Goal: Transaction & Acquisition: Book appointment/travel/reservation

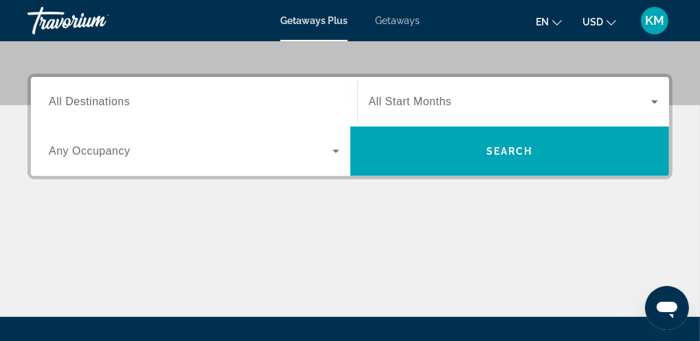
scroll to position [309, 0]
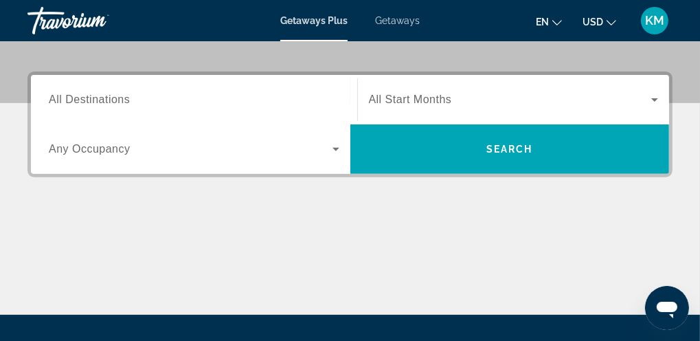
click at [393, 15] on span "Getaways" at bounding box center [397, 20] width 45 height 11
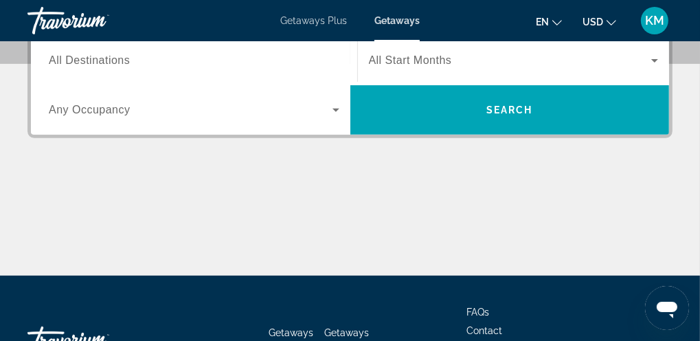
scroll to position [357, 0]
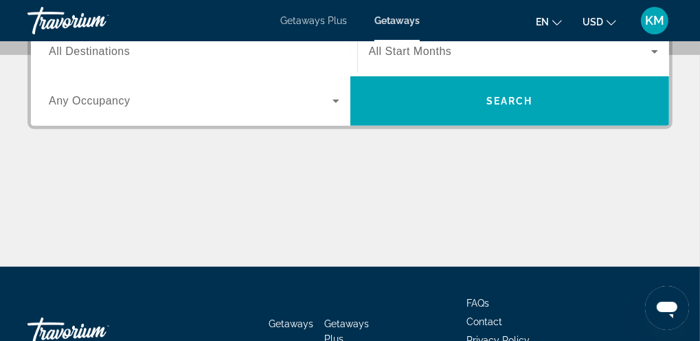
click at [112, 48] on span "All Destinations" at bounding box center [89, 51] width 81 height 12
click at [112, 48] on input "Destination All Destinations" at bounding box center [194, 52] width 290 height 16
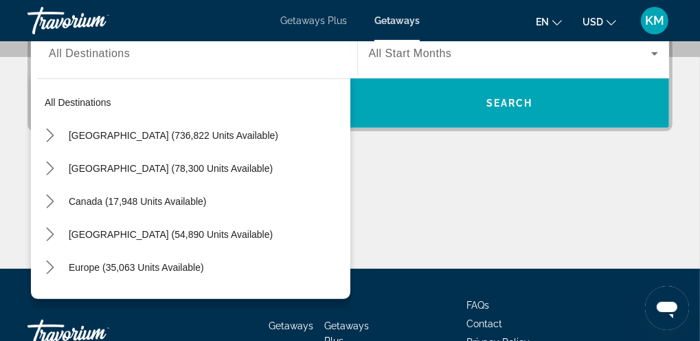
click at [112, 48] on div "Destination All Destinations All destinations [GEOGRAPHIC_DATA] (736,822 units …" at bounding box center [194, 53] width 312 height 49
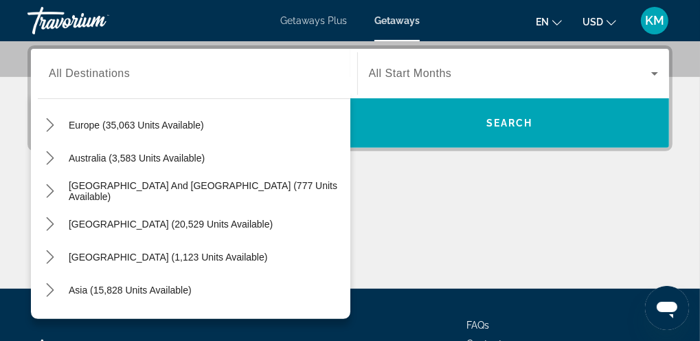
scroll to position [165, 0]
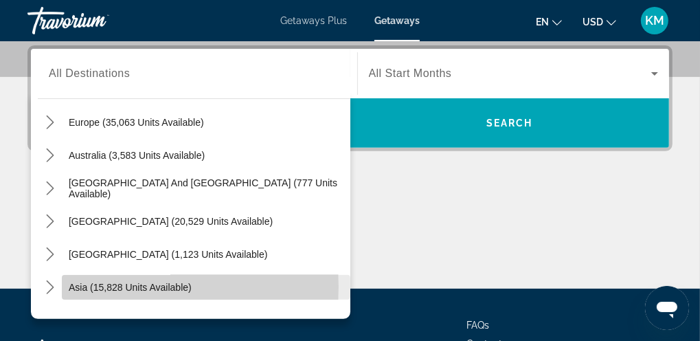
click at [80, 286] on span "Asia (15,828 units available)" at bounding box center [130, 287] width 123 height 11
type input "**********"
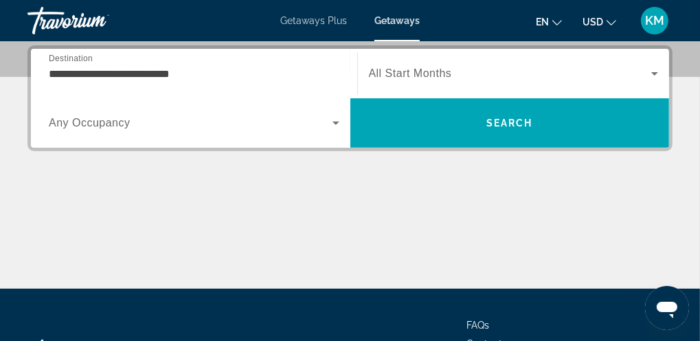
click at [62, 124] on span "Any Occupancy" at bounding box center [90, 123] width 82 height 12
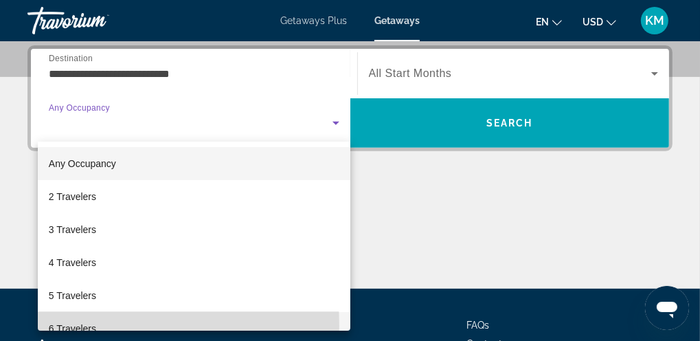
click at [71, 325] on span "6 Travelers" at bounding box center [72, 328] width 47 height 16
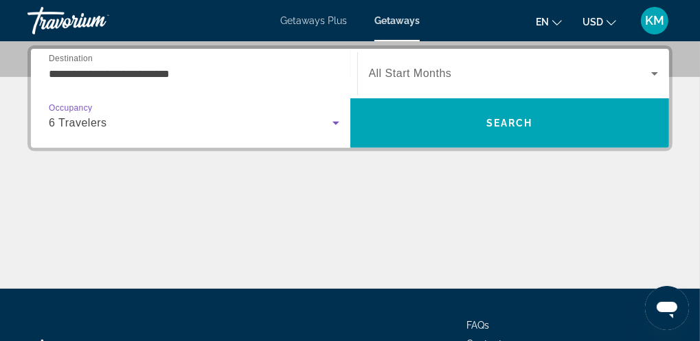
click at [335, 124] on icon "Search widget" at bounding box center [335, 123] width 7 height 3
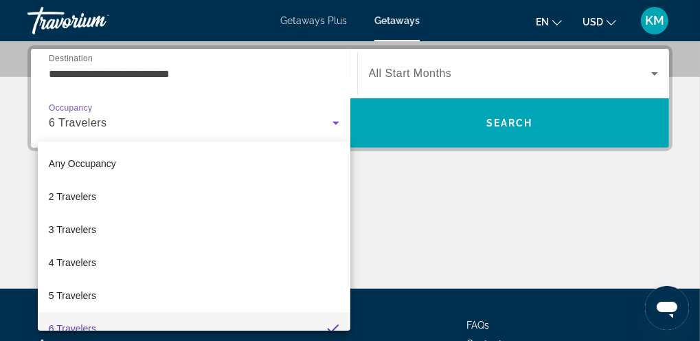
scroll to position [14, 0]
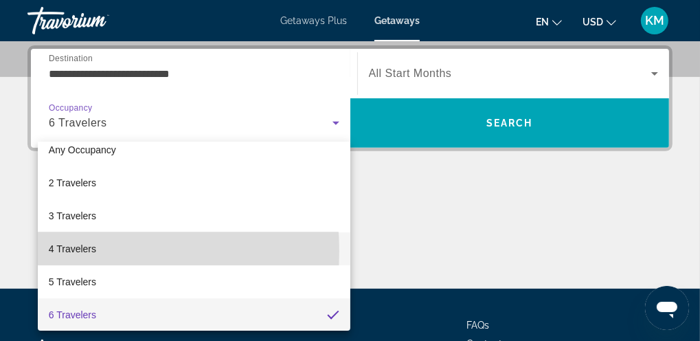
click at [75, 250] on span "4 Travelers" at bounding box center [72, 248] width 47 height 16
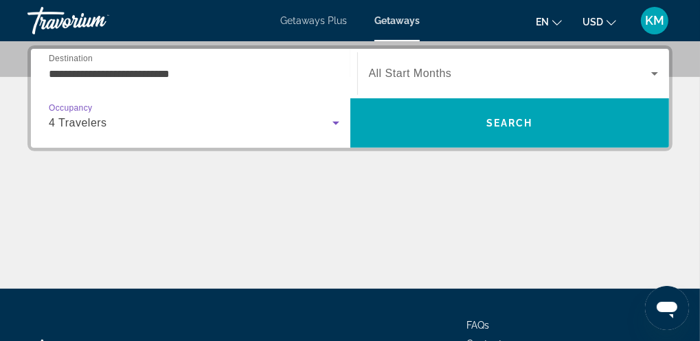
click at [654, 74] on icon "Search widget" at bounding box center [654, 73] width 7 height 3
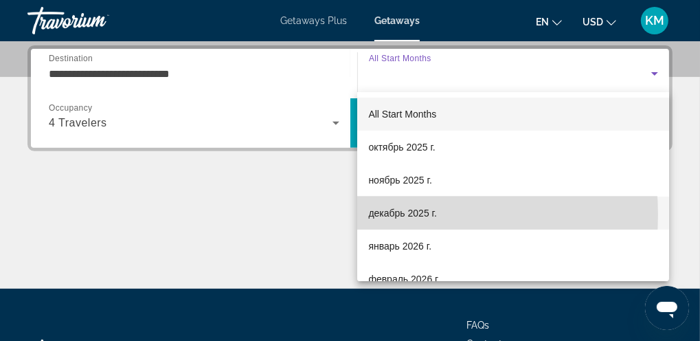
click at [393, 214] on span "декабрь 2025 г." at bounding box center [402, 213] width 68 height 16
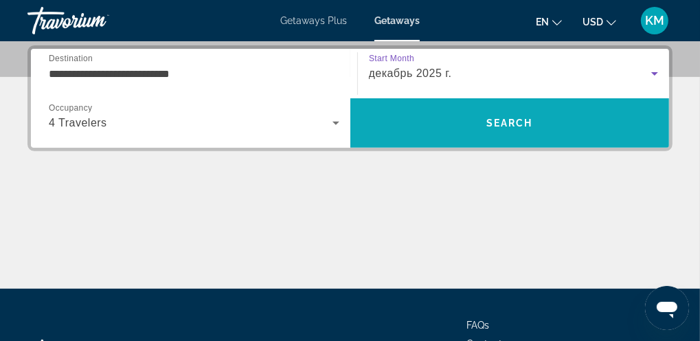
click at [503, 121] on span "Search" at bounding box center [509, 122] width 47 height 11
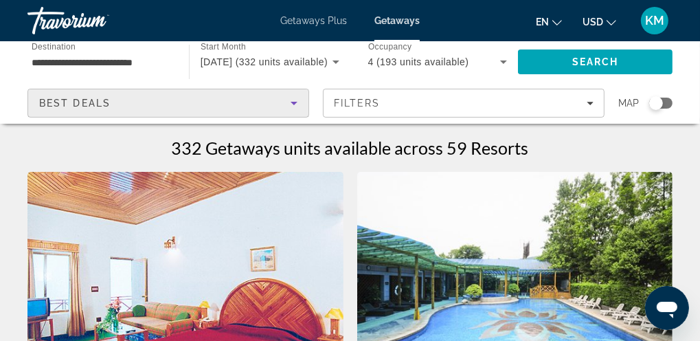
click at [295, 101] on icon "Sort by" at bounding box center [294, 103] width 16 height 16
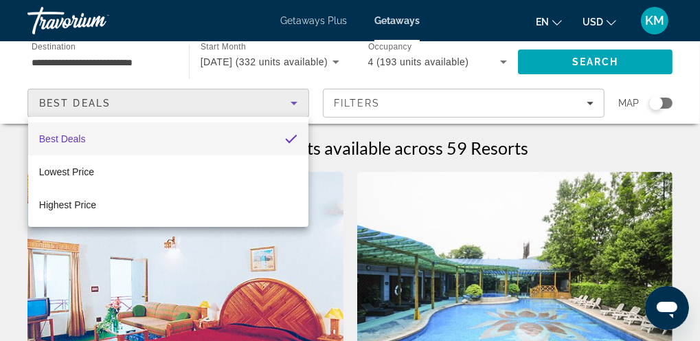
click at [588, 104] on div at bounding box center [350, 170] width 700 height 341
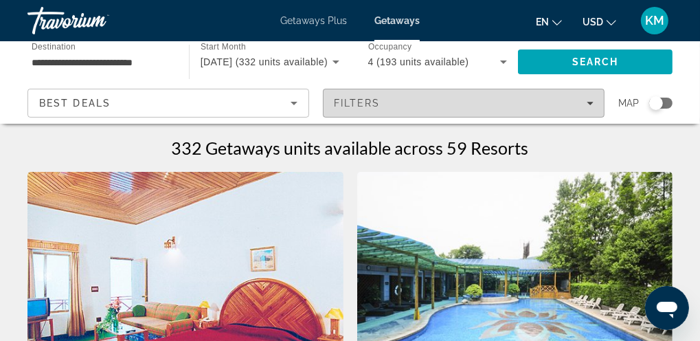
click at [588, 101] on icon "Filters" at bounding box center [589, 103] width 7 height 7
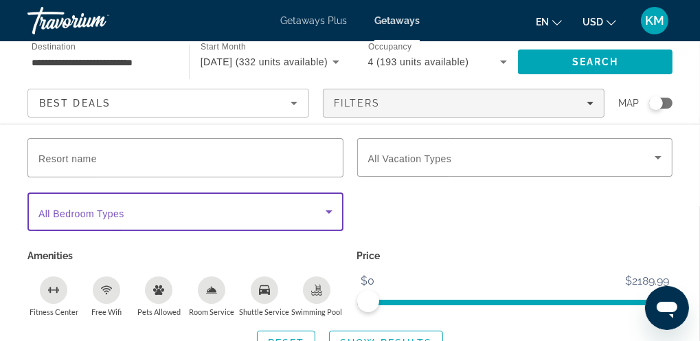
click at [327, 209] on icon "Search widget" at bounding box center [329, 211] width 16 height 16
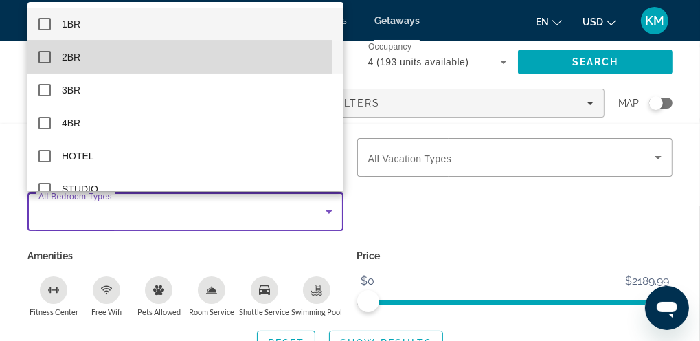
click at [44, 56] on mat-pseudo-checkbox at bounding box center [44, 57] width 12 height 12
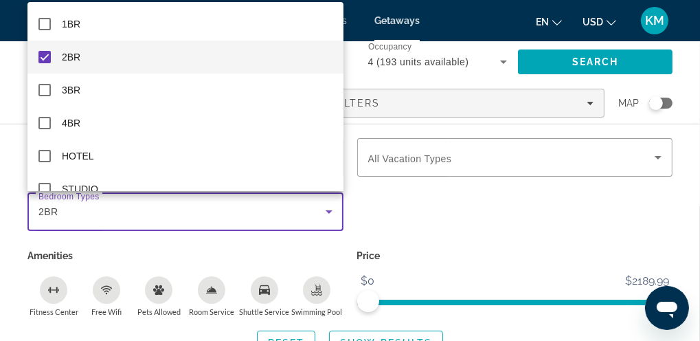
click at [380, 216] on div at bounding box center [350, 170] width 700 height 341
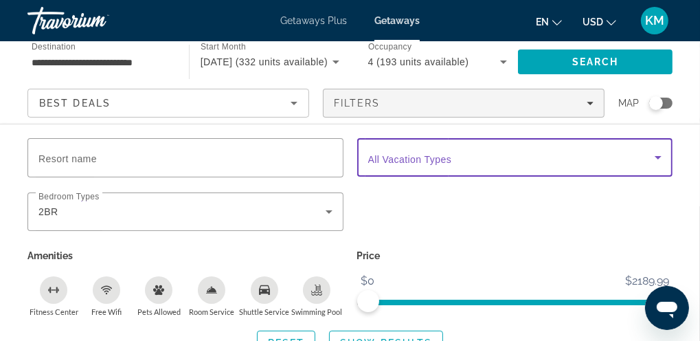
click at [656, 155] on icon "Search widget" at bounding box center [658, 157] width 16 height 16
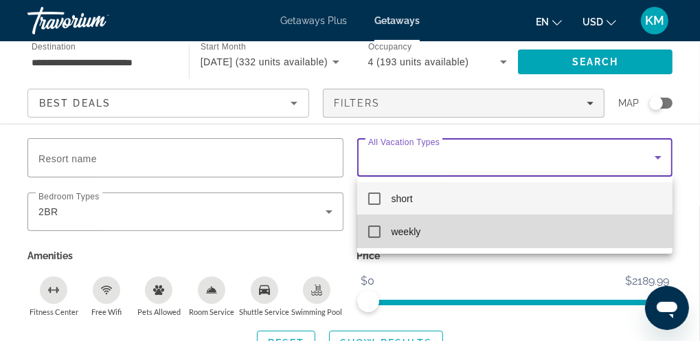
click at [376, 229] on mat-pseudo-checkbox at bounding box center [374, 231] width 12 height 12
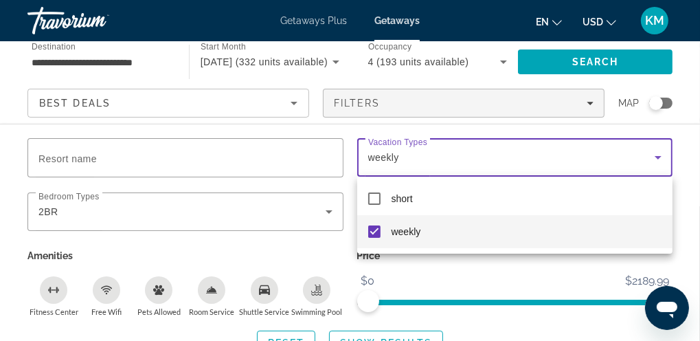
click at [560, 274] on div at bounding box center [350, 170] width 700 height 341
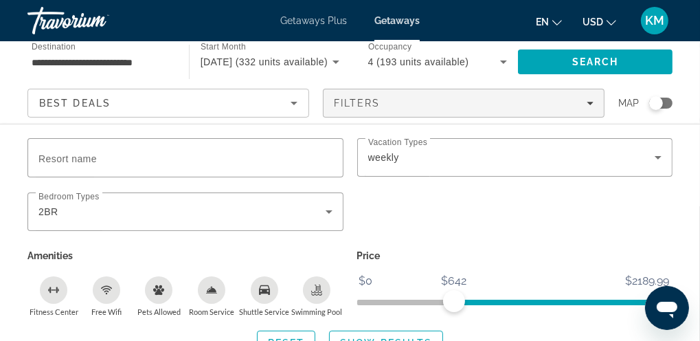
click at [454, 302] on span "ngx-slider" at bounding box center [557, 301] width 207 height 5
click at [436, 299] on ngx-slider "$0 $2189.99 $509 $2189.99" at bounding box center [515, 300] width 316 height 3
click at [408, 299] on ngx-slider "$0 $2189.99 $299 $2189.99" at bounding box center [515, 300] width 316 height 3
click at [426, 299] on ngx-slider "$0 $2189.99 $437 $2189.99" at bounding box center [515, 300] width 316 height 3
click at [410, 301] on ngx-slider "$0 $2189.99 $314 $2189.99" at bounding box center [515, 300] width 316 height 3
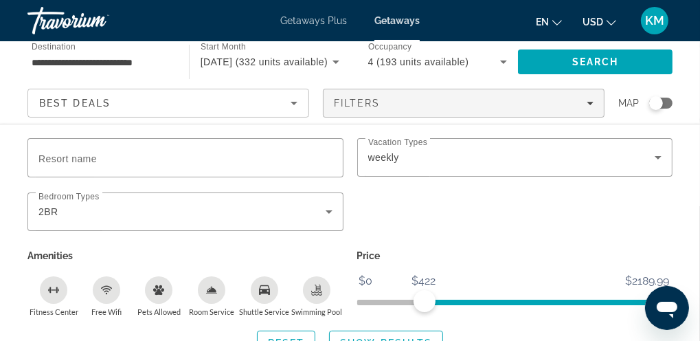
click at [424, 299] on ngx-slider "$0 $2189.99 $422 $2189.99" at bounding box center [515, 300] width 316 height 3
click at [54, 294] on div "Fitness Center" at bounding box center [53, 289] width 27 height 27
click at [106, 290] on icon "Free Wifi" at bounding box center [106, 291] width 5 height 2
click at [211, 297] on div "Room Service" at bounding box center [211, 289] width 27 height 27
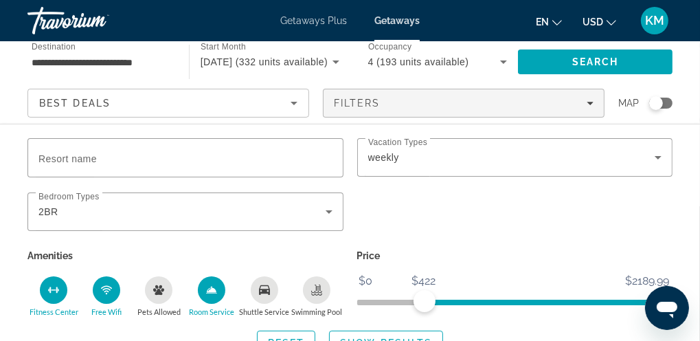
click at [327, 289] on div "Swimming Pool" at bounding box center [316, 289] width 27 height 27
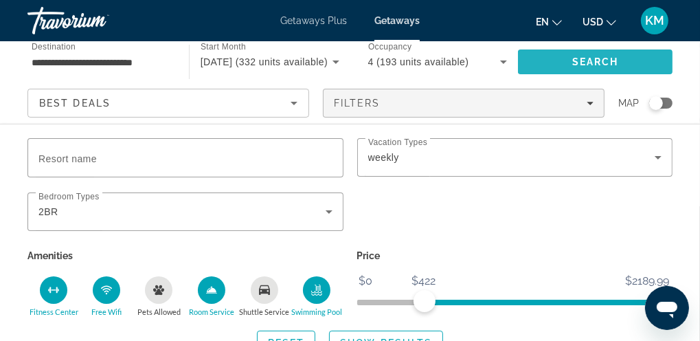
click at [586, 60] on span "Search" at bounding box center [595, 61] width 47 height 11
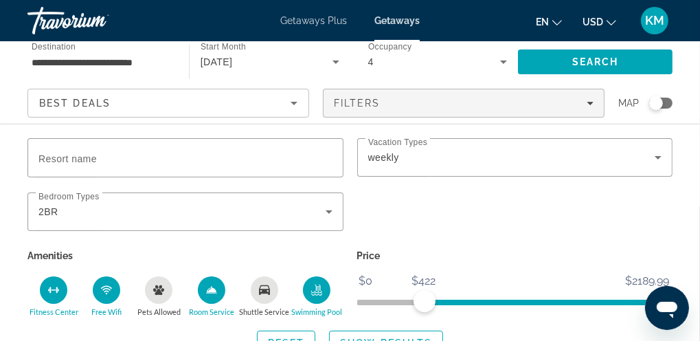
click at [60, 284] on div "Fitness Center" at bounding box center [53, 289] width 27 height 27
click at [461, 304] on span "ngx-slider" at bounding box center [561, 299] width 200 height 22
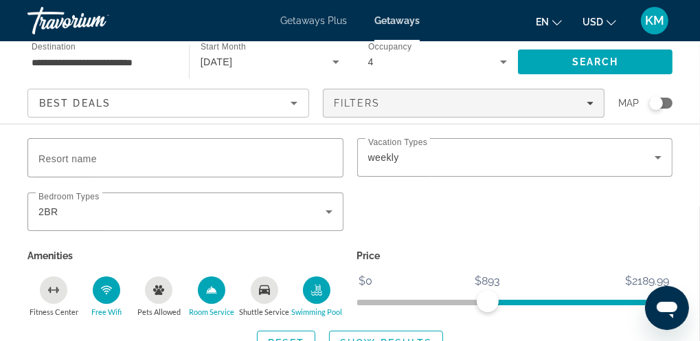
click at [487, 299] on ngx-slider "$0 $2189.99 $893 $2189.99" at bounding box center [515, 300] width 316 height 3
click at [211, 284] on icon "Room Service" at bounding box center [211, 289] width 11 height 11
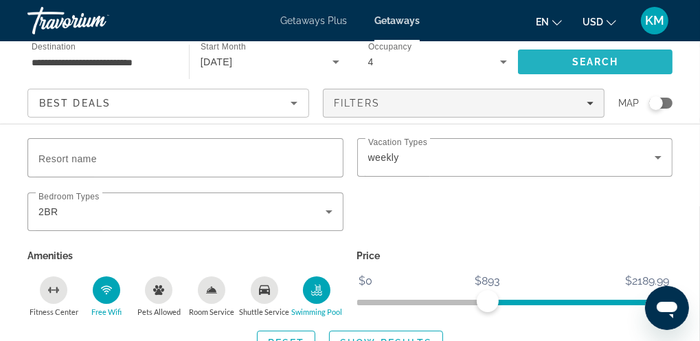
click at [584, 66] on span "Search" at bounding box center [595, 61] width 47 height 11
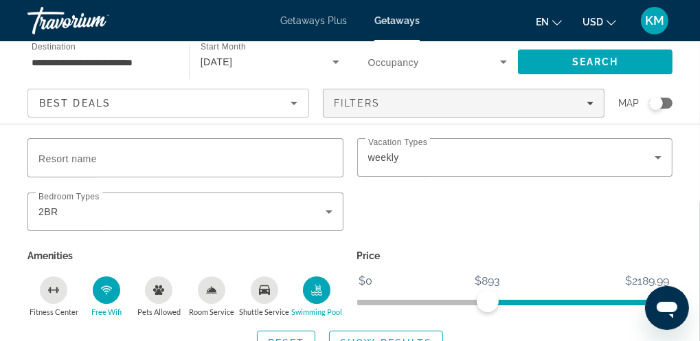
scroll to position [541, 0]
click at [687, 193] on div "Resort name Vacation Types All Vacation Types weekly Bedroom Types All Bedroom …" at bounding box center [350, 246] width 700 height 217
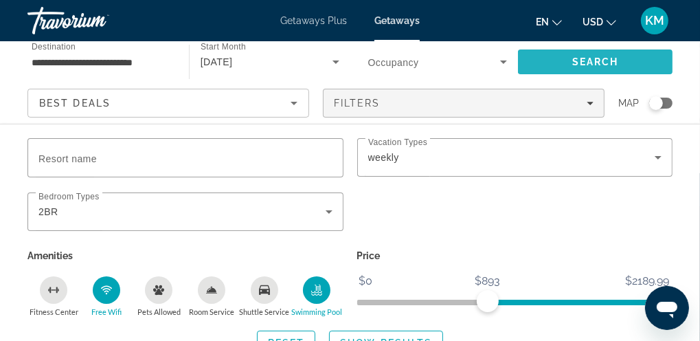
click at [617, 56] on span "Search" at bounding box center [595, 61] width 47 height 11
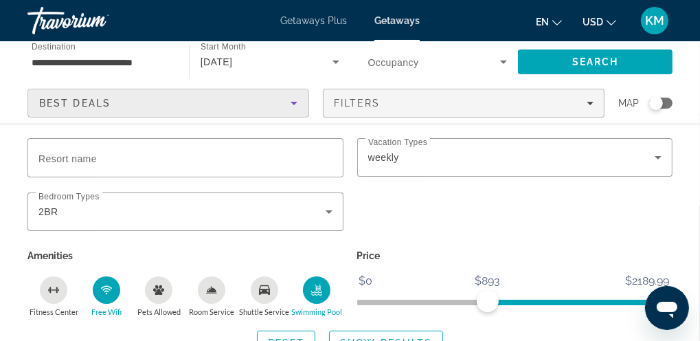
click at [292, 101] on icon "Sort by" at bounding box center [294, 103] width 16 height 16
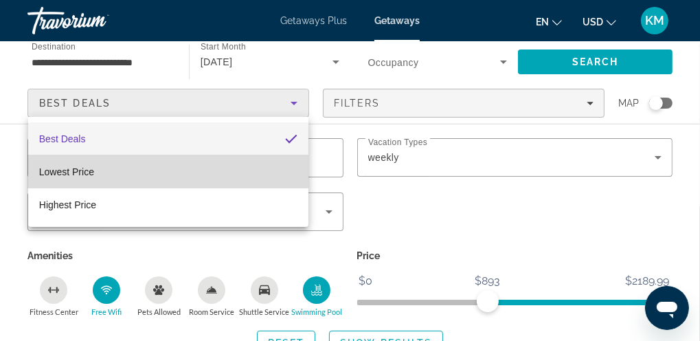
click at [79, 170] on span "Lowest Price" at bounding box center [66, 171] width 55 height 11
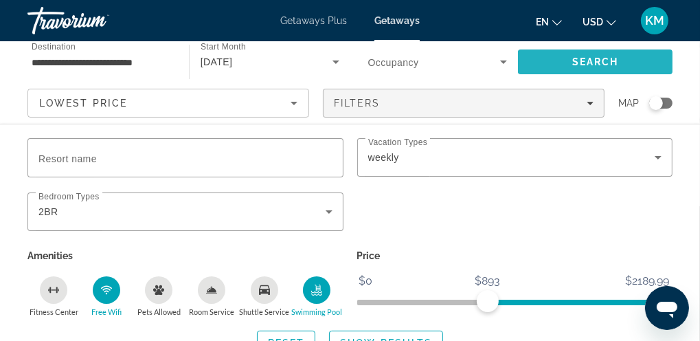
click at [601, 60] on span "Search" at bounding box center [595, 61] width 47 height 11
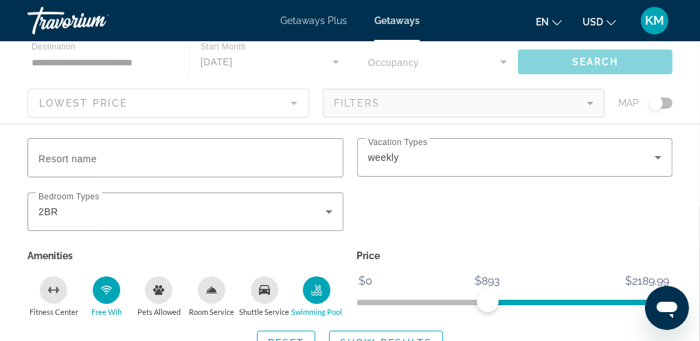
click at [601, 60] on div "Main content" at bounding box center [350, 82] width 700 height 82
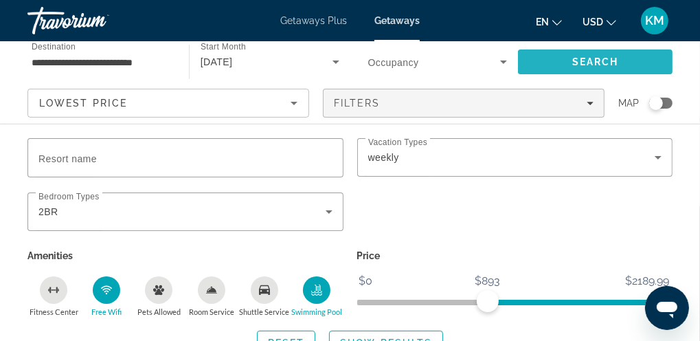
click at [601, 60] on span "Search" at bounding box center [595, 61] width 47 height 11
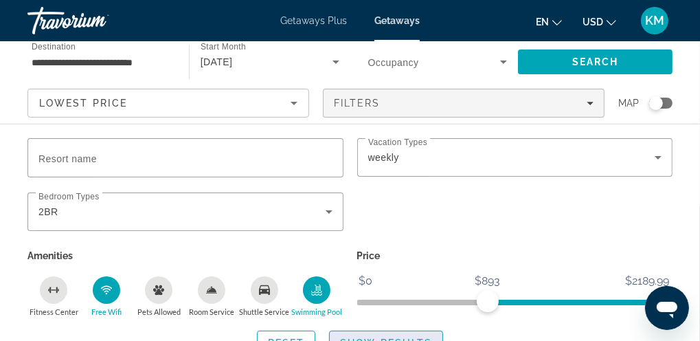
click at [388, 333] on span "Search widget" at bounding box center [386, 342] width 113 height 33
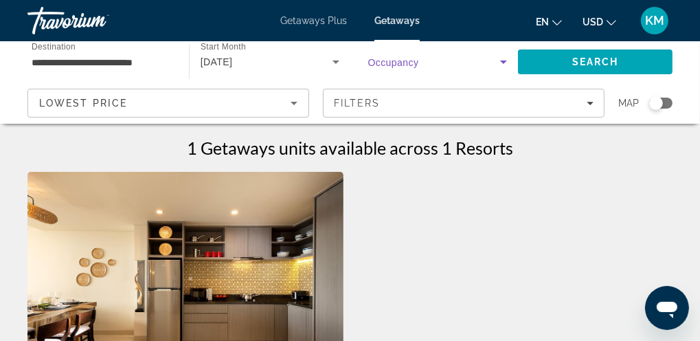
click at [503, 62] on icon "Search widget" at bounding box center [503, 61] width 7 height 3
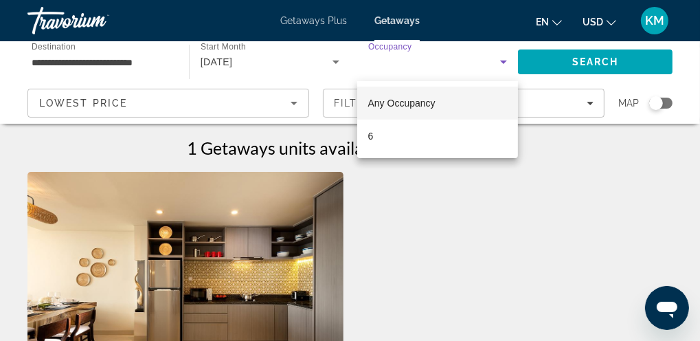
click at [335, 61] on div at bounding box center [350, 170] width 700 height 341
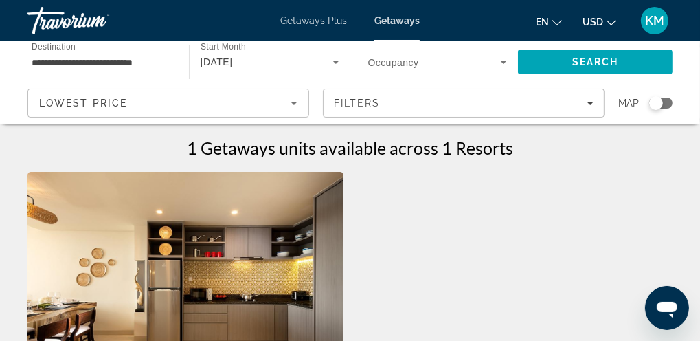
click at [233, 62] on span "[DATE]" at bounding box center [216, 61] width 32 height 11
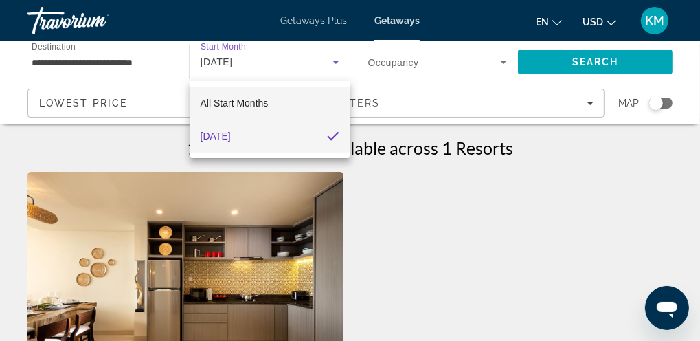
click at [336, 104] on mat-option "All Start Months" at bounding box center [270, 103] width 161 height 33
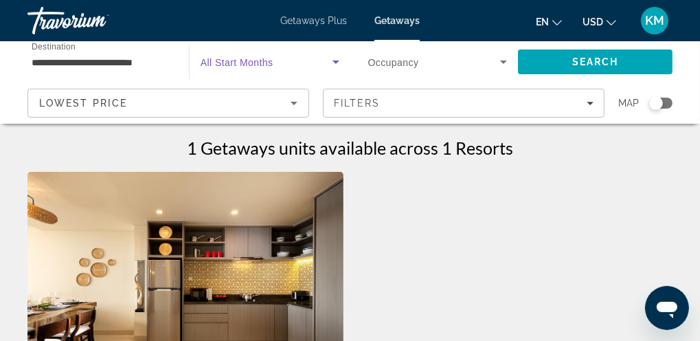
click at [336, 63] on icon "Search widget" at bounding box center [336, 62] width 16 height 16
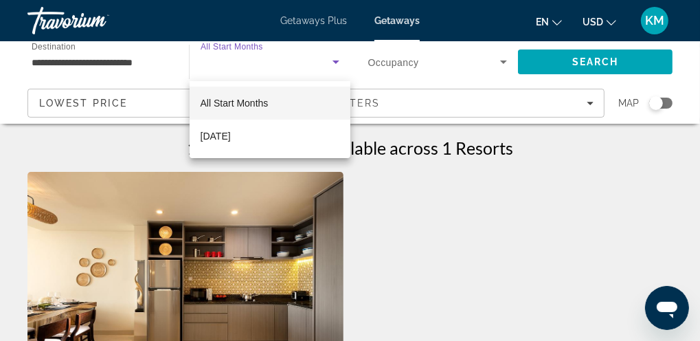
click at [336, 63] on div at bounding box center [350, 170] width 700 height 341
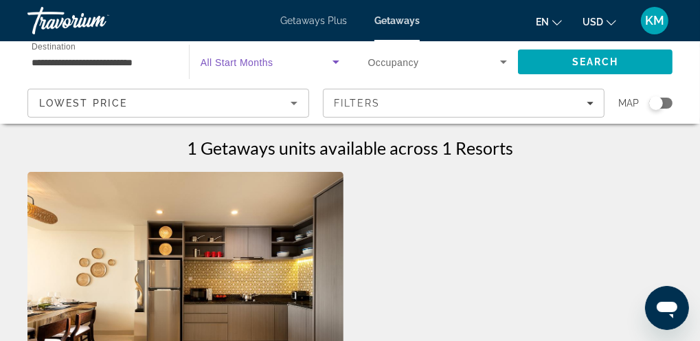
click at [336, 63] on icon "Search widget" at bounding box center [336, 62] width 16 height 16
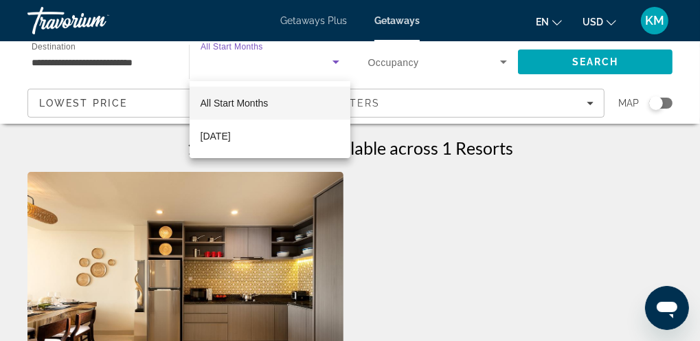
click at [336, 63] on body "**********" at bounding box center [350, 170] width 700 height 341
click at [336, 63] on div at bounding box center [350, 170] width 700 height 341
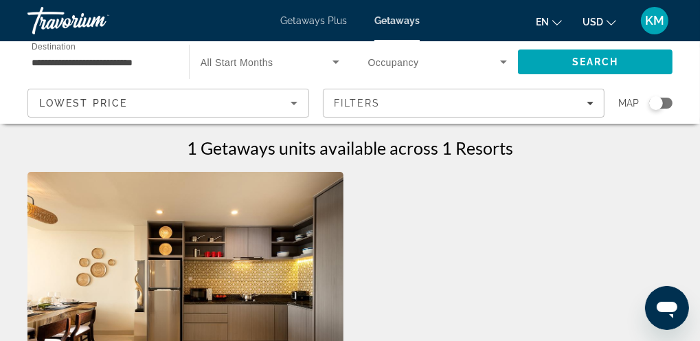
click at [271, 75] on div "Search widget" at bounding box center [269, 62] width 139 height 38
click at [271, 75] on body "**********" at bounding box center [350, 170] width 700 height 341
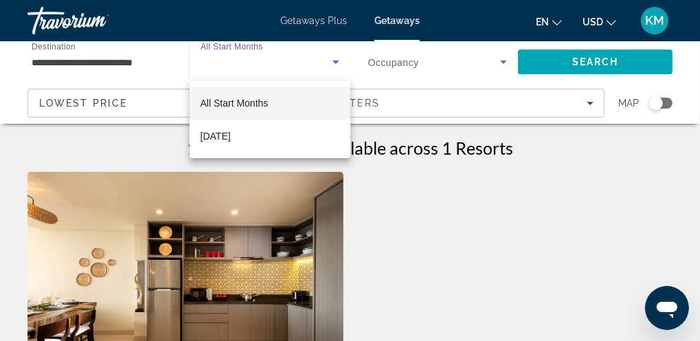
click at [271, 75] on div at bounding box center [350, 170] width 700 height 341
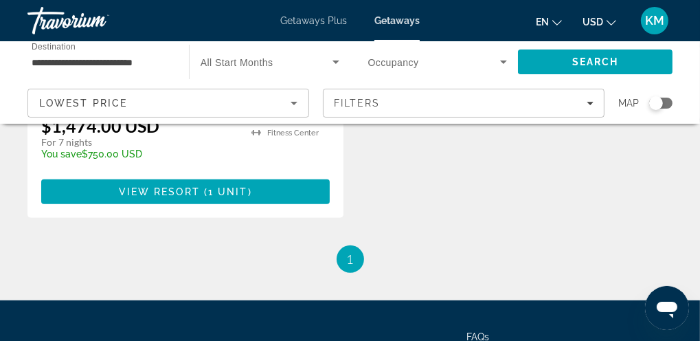
scroll to position [415, 0]
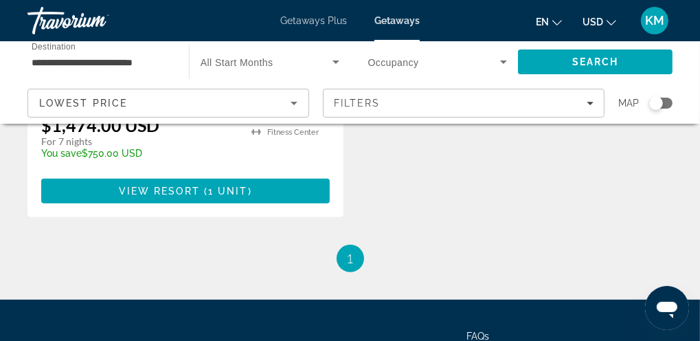
click at [352, 253] on span "1" at bounding box center [350, 258] width 7 height 15
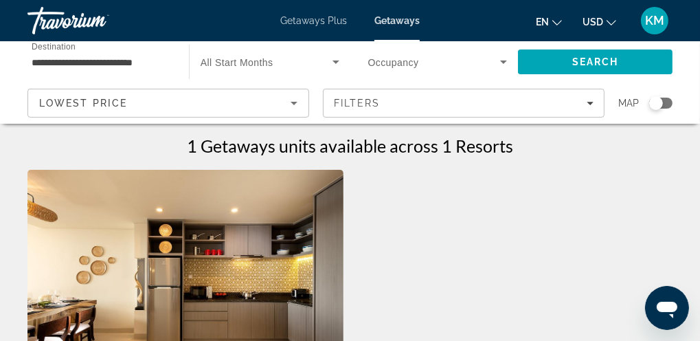
scroll to position [0, 0]
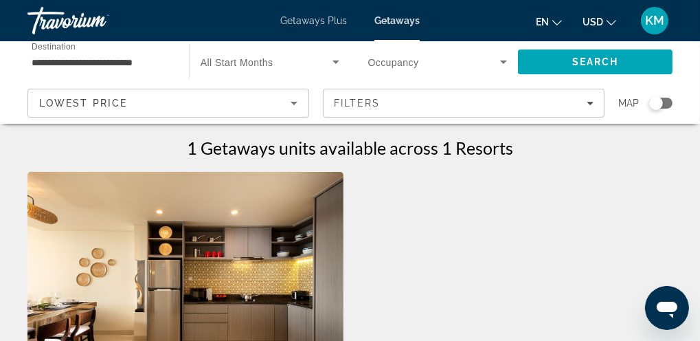
click at [244, 72] on div "Search widget" at bounding box center [269, 62] width 139 height 38
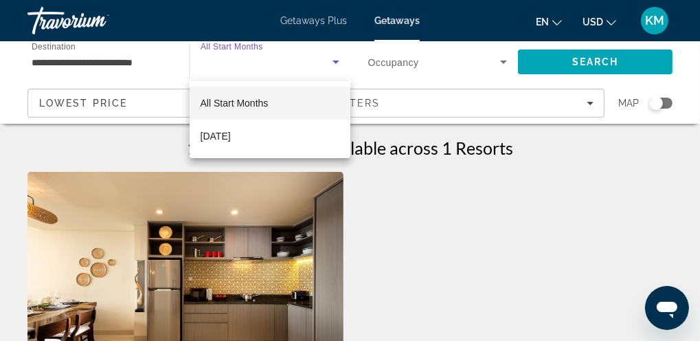
click at [334, 60] on div at bounding box center [350, 170] width 700 height 341
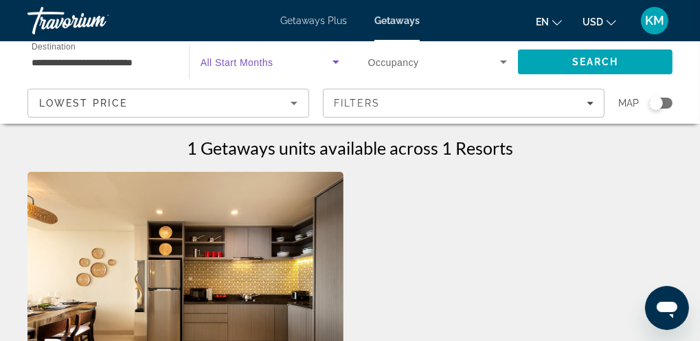
click at [334, 60] on icon "Search widget" at bounding box center [336, 62] width 16 height 16
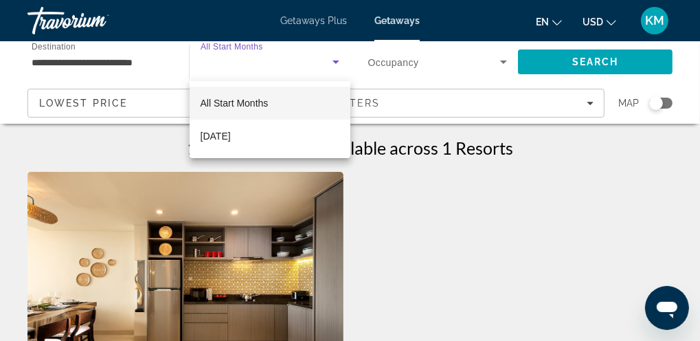
click at [334, 60] on div at bounding box center [350, 170] width 700 height 341
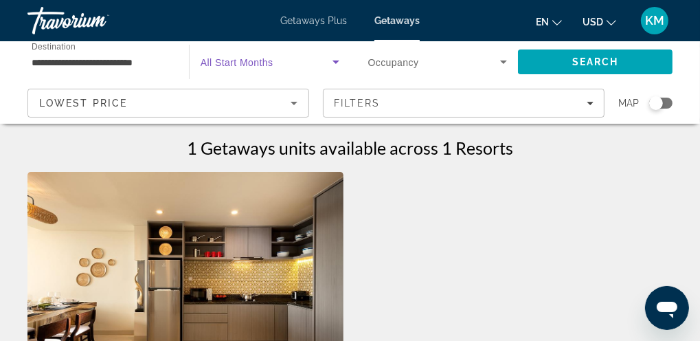
click at [209, 67] on span "Search widget" at bounding box center [266, 62] width 132 height 16
click at [209, 67] on body "**********" at bounding box center [350, 170] width 700 height 341
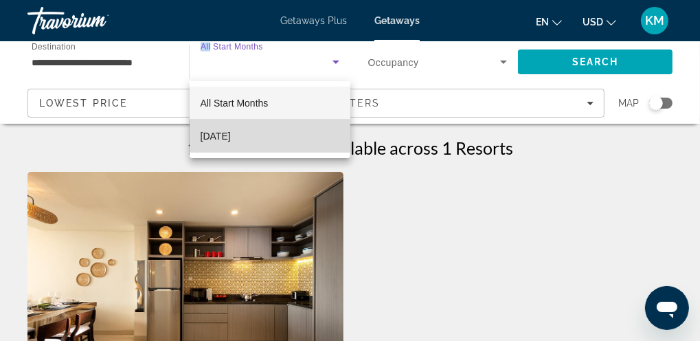
click at [228, 135] on span "[DATE]" at bounding box center [215, 136] width 30 height 16
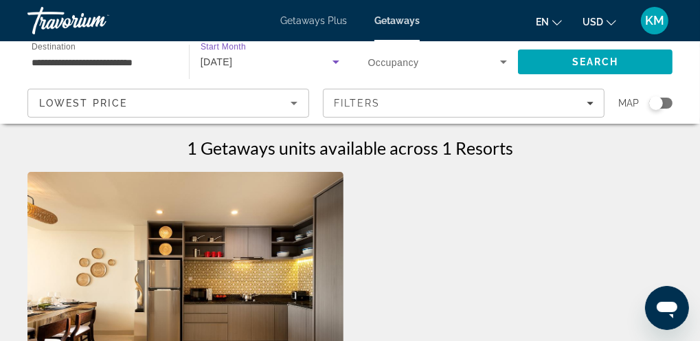
click at [330, 61] on icon "Search widget" at bounding box center [336, 62] width 16 height 16
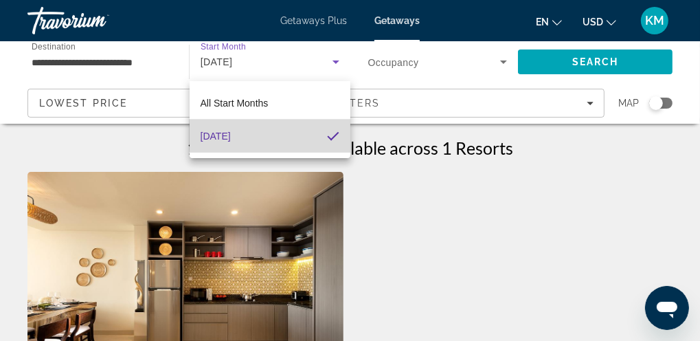
click at [332, 135] on mat-pseudo-checkbox at bounding box center [333, 136] width 12 height 12
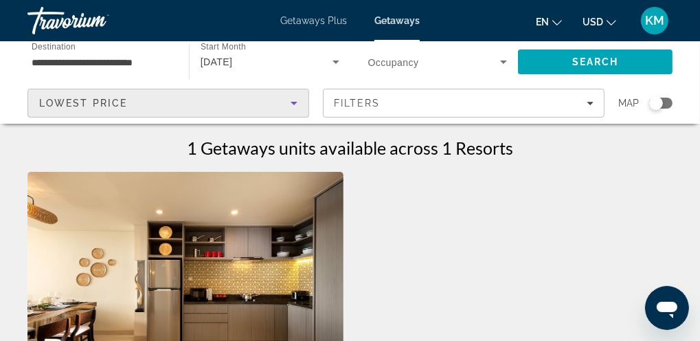
click at [291, 102] on icon "Sort by" at bounding box center [293, 103] width 7 height 3
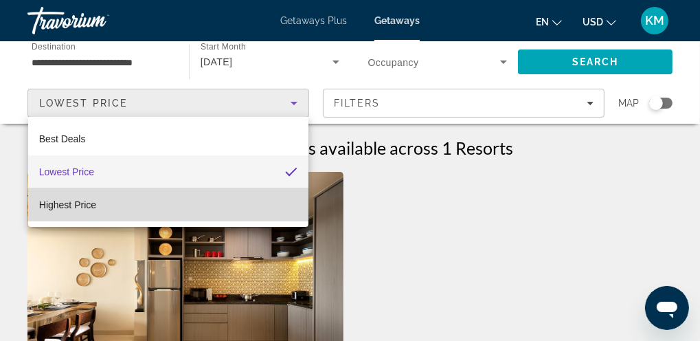
click at [89, 201] on span "Highest Price" at bounding box center [67, 204] width 57 height 11
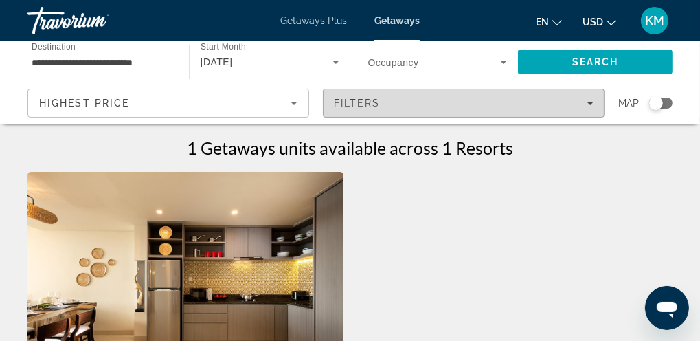
click at [590, 100] on icon "Filters" at bounding box center [589, 103] width 7 height 7
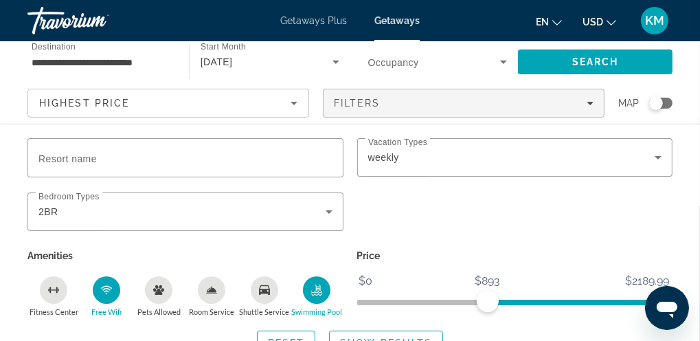
click at [107, 292] on icon "Free Wifi" at bounding box center [106, 289] width 11 height 11
click at [319, 292] on icon "Swimming Pool" at bounding box center [316, 289] width 11 height 11
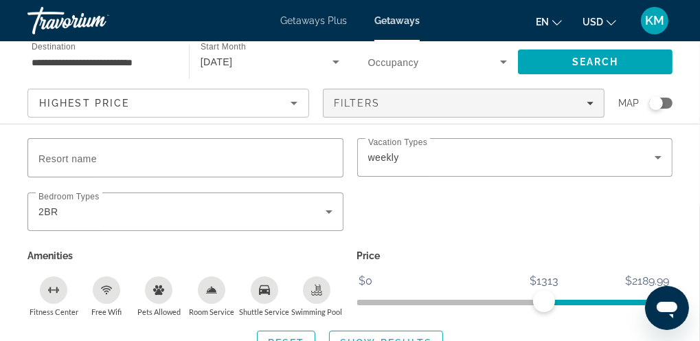
click at [544, 299] on span "ngx-slider" at bounding box center [602, 301] width 117 height 5
click at [662, 105] on div "Search widget" at bounding box center [656, 103] width 14 height 14
click at [662, 105] on div "Search widget" at bounding box center [665, 103] width 14 height 14
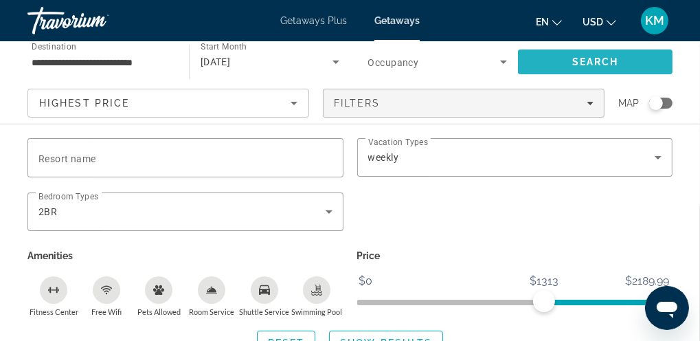
click at [592, 62] on span "Search" at bounding box center [595, 61] width 47 height 11
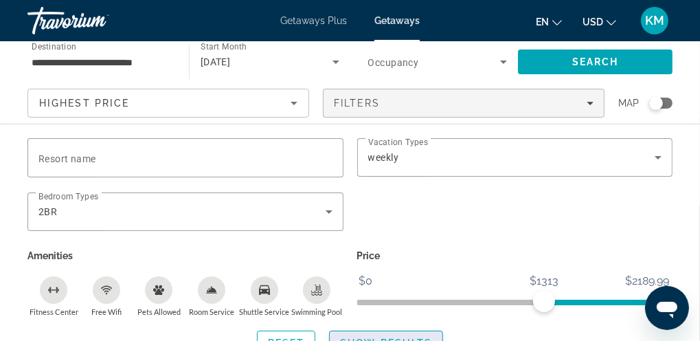
click at [369, 332] on span "Search widget" at bounding box center [386, 342] width 113 height 33
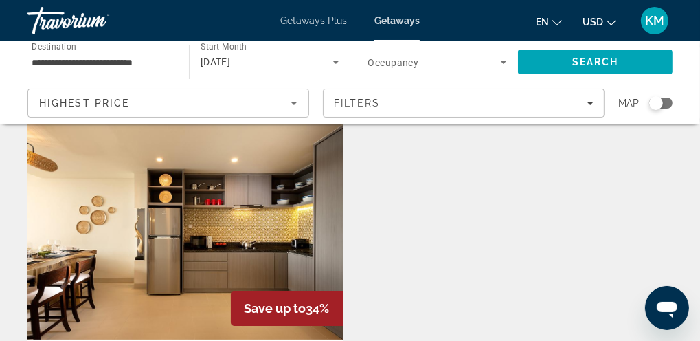
scroll to position [47, 0]
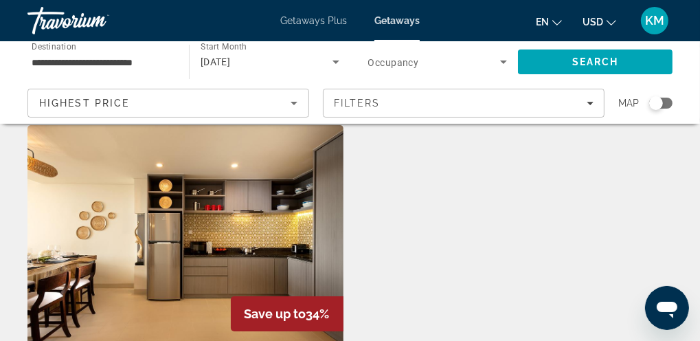
click at [292, 176] on img "Main content" at bounding box center [185, 235] width 316 height 220
click at [292, 176] on div "**********" at bounding box center [350, 123] width 700 height 341
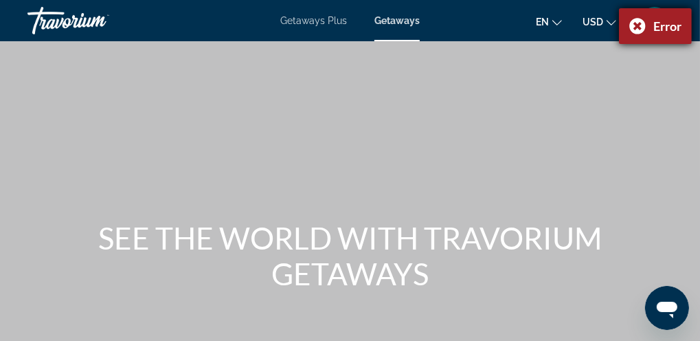
click at [650, 32] on div "Error" at bounding box center [655, 26] width 73 height 36
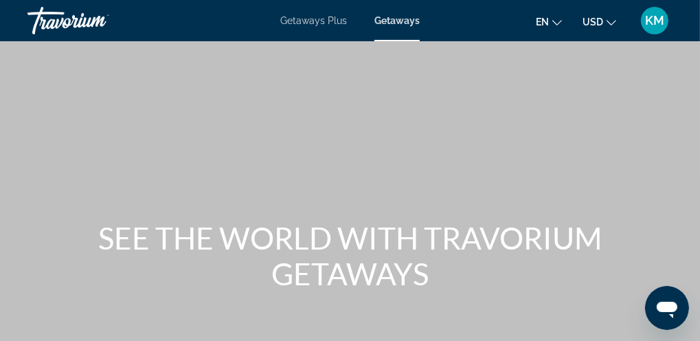
click at [388, 18] on span "Getaways" at bounding box center [396, 20] width 45 height 11
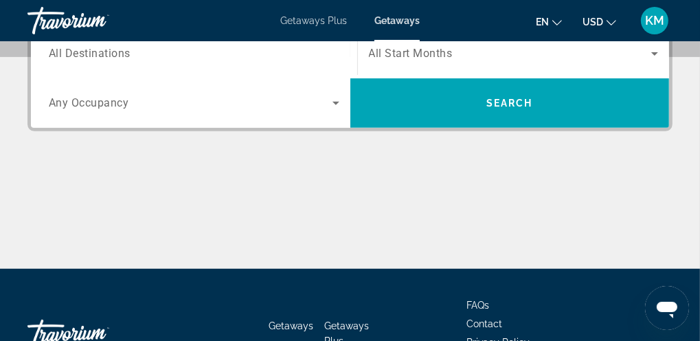
scroll to position [365, 0]
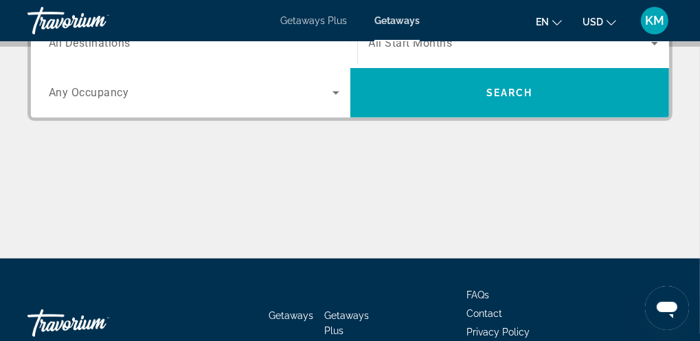
click at [96, 44] on span "All Destinations" at bounding box center [90, 42] width 82 height 13
click at [96, 44] on input "Destination All Destinations" at bounding box center [194, 44] width 290 height 16
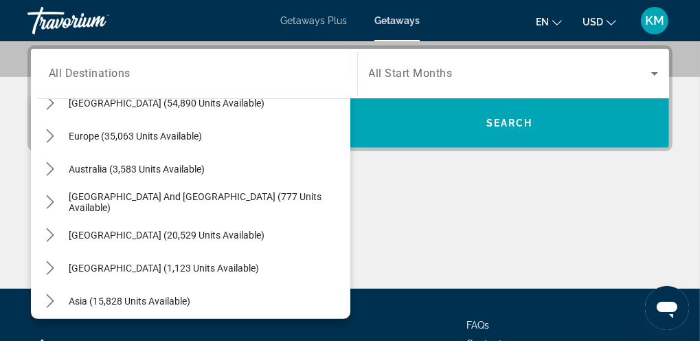
scroll to position [165, 0]
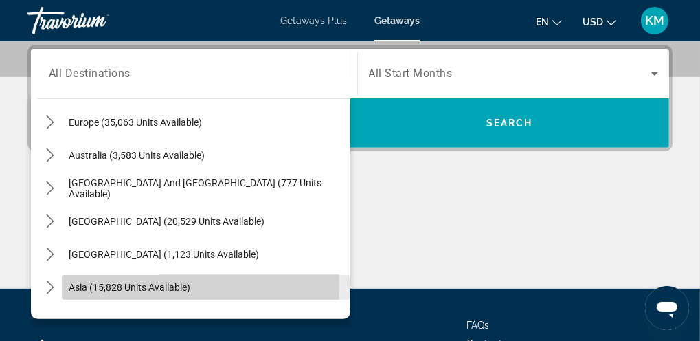
click at [74, 284] on span "Asia (15,828 units available)" at bounding box center [130, 287] width 122 height 11
type input "**********"
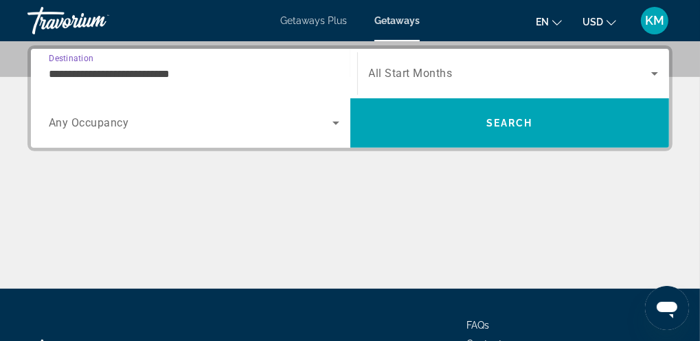
click at [334, 122] on icon "Search widget" at bounding box center [335, 123] width 7 height 3
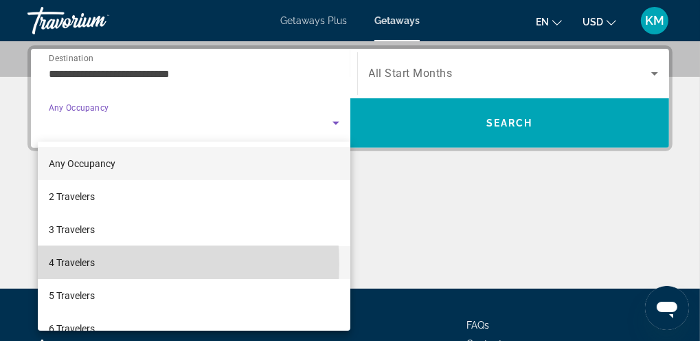
click at [84, 264] on span "4 Travelers" at bounding box center [72, 262] width 46 height 16
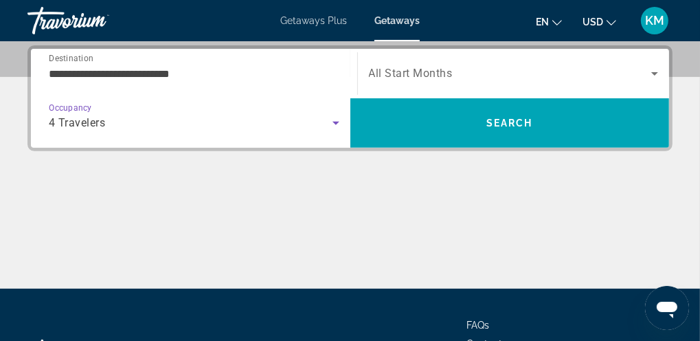
click at [409, 77] on span "All Start Months" at bounding box center [411, 73] width 84 height 13
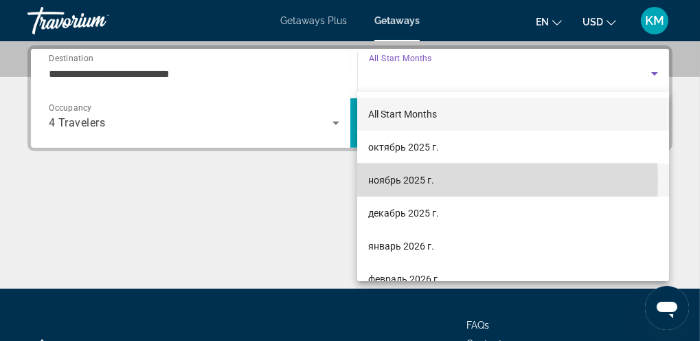
click at [387, 181] on span "ноябрь 2025 г." at bounding box center [401, 180] width 66 height 16
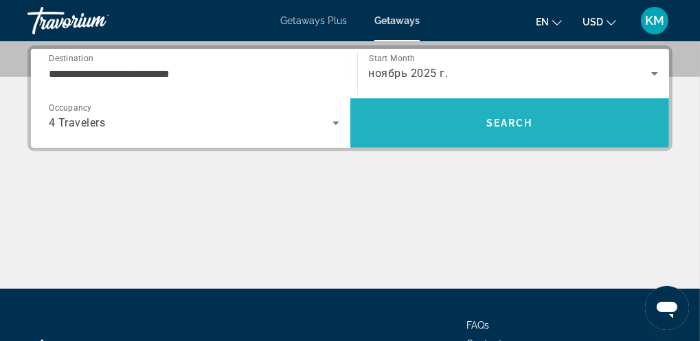
click at [516, 119] on span "Search" at bounding box center [509, 122] width 47 height 11
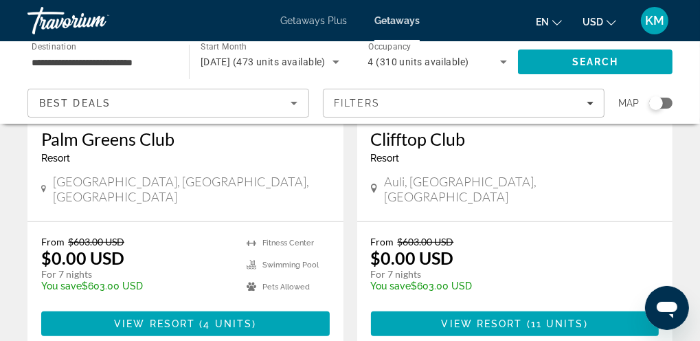
scroll to position [291, 0]
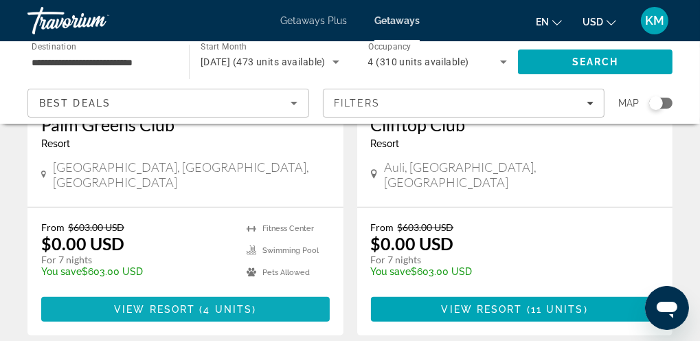
click at [194, 303] on span "View Resort" at bounding box center [154, 308] width 81 height 11
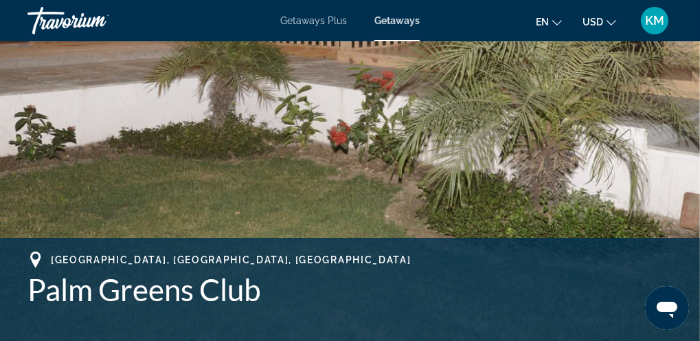
scroll to position [387, 0]
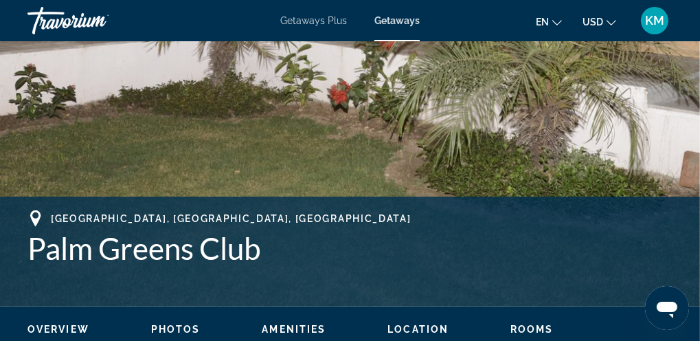
click at [174, 324] on span "Photos" at bounding box center [175, 328] width 49 height 11
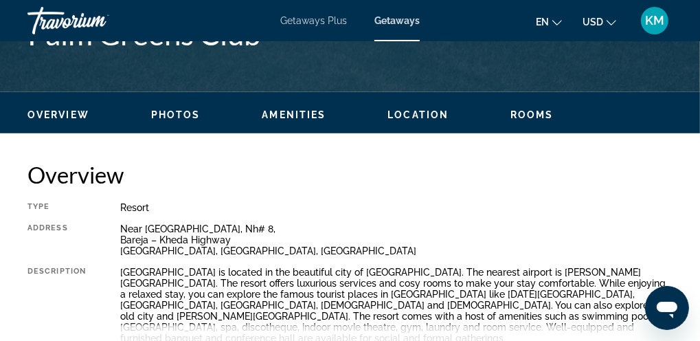
scroll to position [601, 0]
click at [47, 116] on span "Overview" at bounding box center [58, 114] width 62 height 11
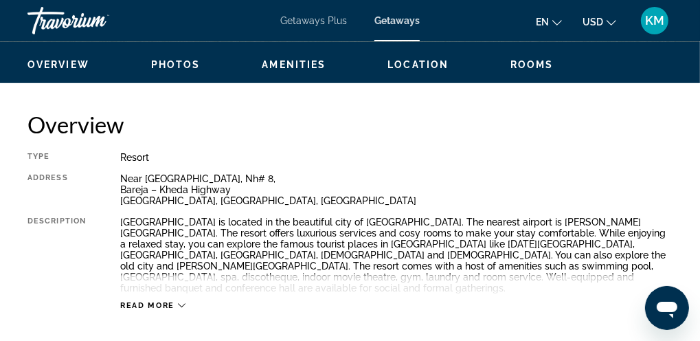
scroll to position [679, 0]
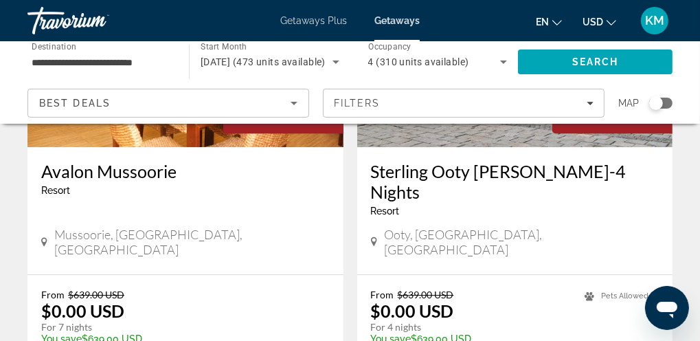
scroll to position [2746, 0]
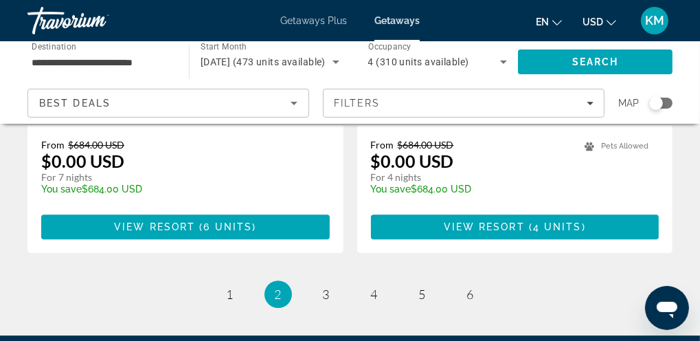
scroll to position [2766, 0]
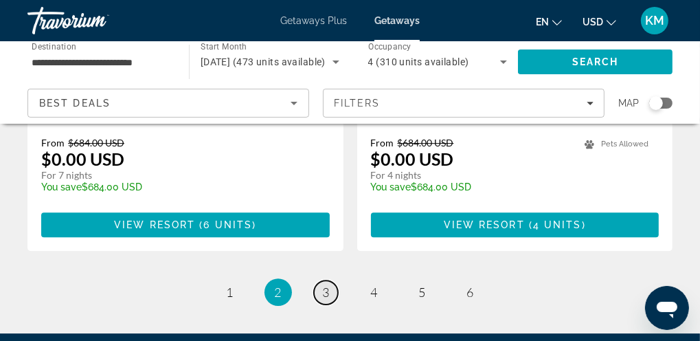
click at [323, 284] on span "3" at bounding box center [326, 291] width 7 height 15
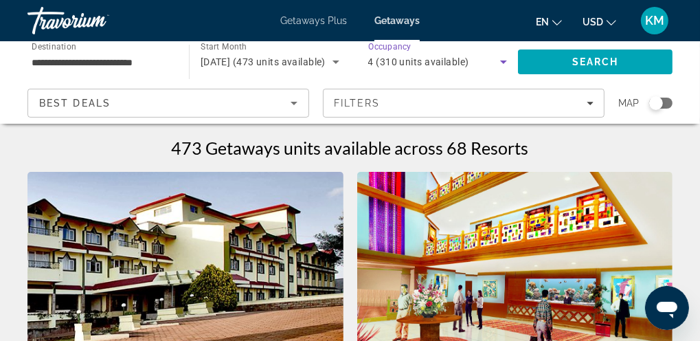
click at [503, 62] on icon "Search widget" at bounding box center [503, 61] width 7 height 3
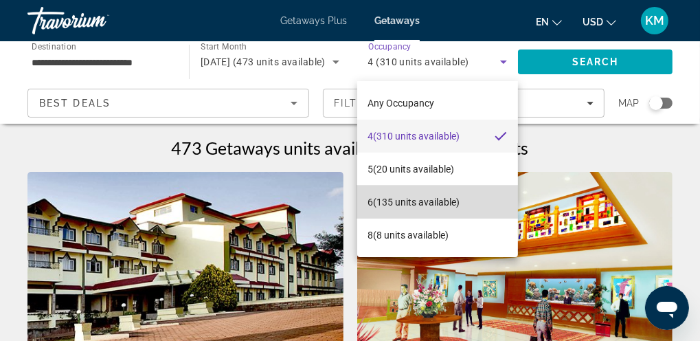
click at [395, 200] on span "6 (135 units available)" at bounding box center [414, 202] width 92 height 16
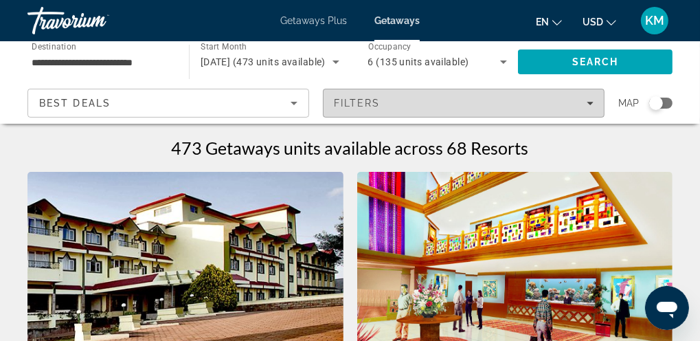
click at [590, 103] on icon "Filters" at bounding box center [589, 103] width 7 height 3
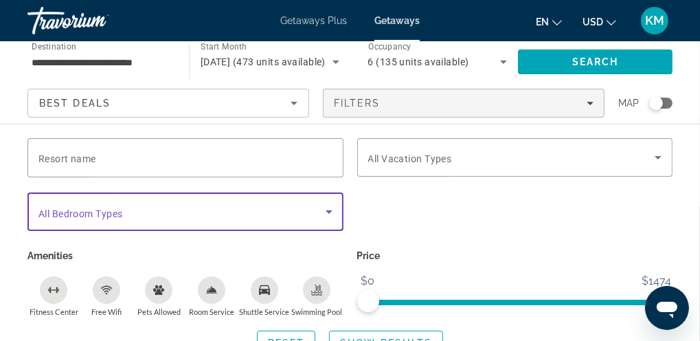
click at [327, 211] on icon "Search widget" at bounding box center [329, 211] width 16 height 16
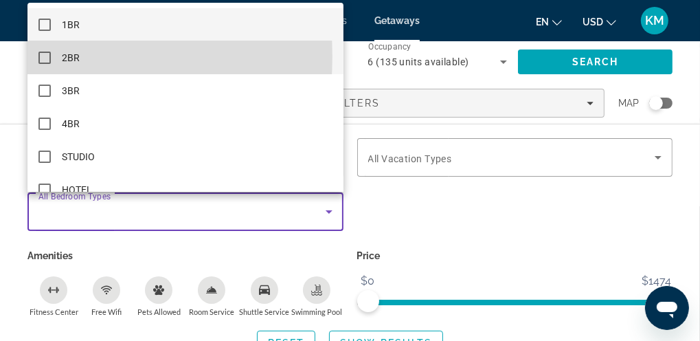
click at [44, 56] on mat-pseudo-checkbox at bounding box center [44, 57] width 12 height 12
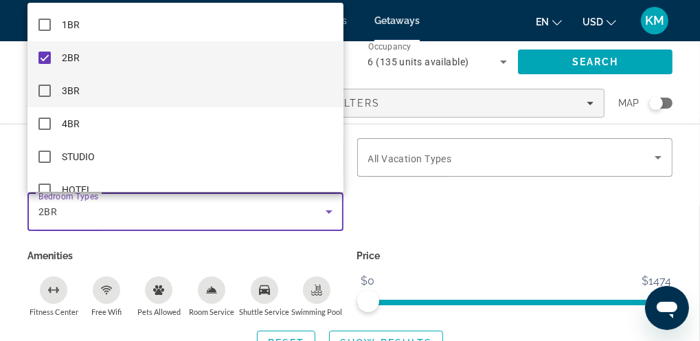
click at [47, 91] on mat-pseudo-checkbox at bounding box center [44, 90] width 12 height 12
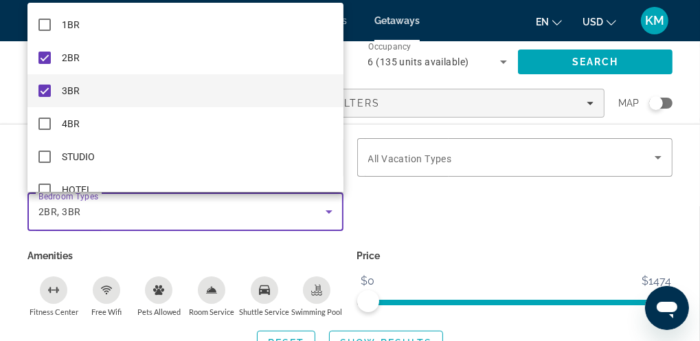
click at [326, 259] on div at bounding box center [350, 170] width 700 height 341
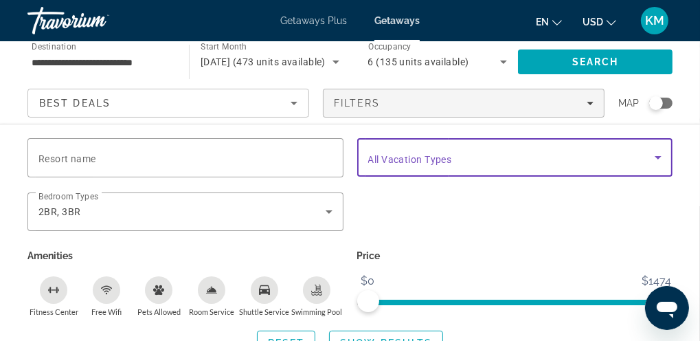
click at [655, 157] on icon "Search widget" at bounding box center [658, 157] width 16 height 16
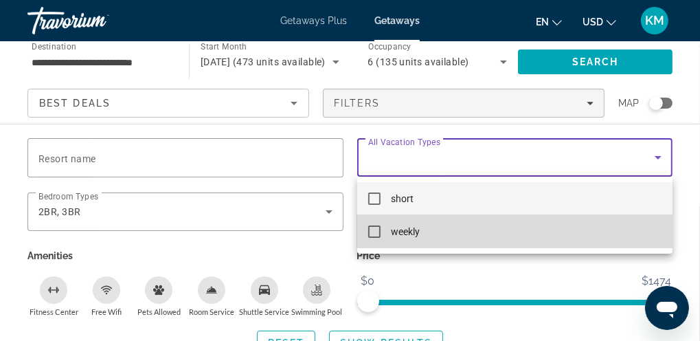
click at [375, 233] on mat-pseudo-checkbox at bounding box center [374, 231] width 12 height 12
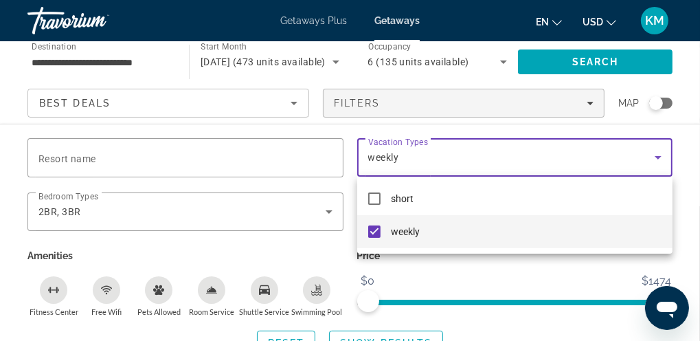
click at [482, 298] on div at bounding box center [350, 170] width 700 height 341
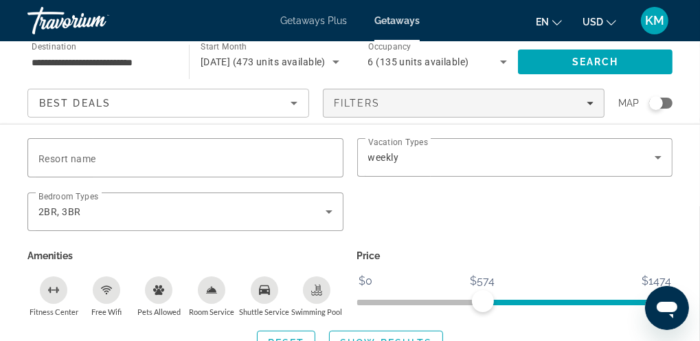
click at [483, 301] on span "ngx-slider" at bounding box center [572, 301] width 179 height 5
click at [584, 60] on span "Search" at bounding box center [595, 61] width 47 height 11
click at [387, 336] on span "Search widget" at bounding box center [386, 342] width 113 height 33
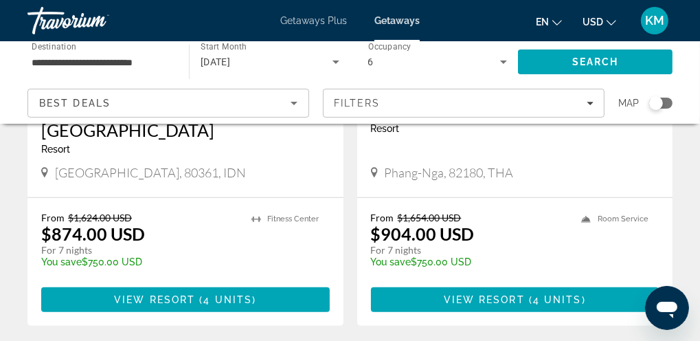
scroll to position [307, 0]
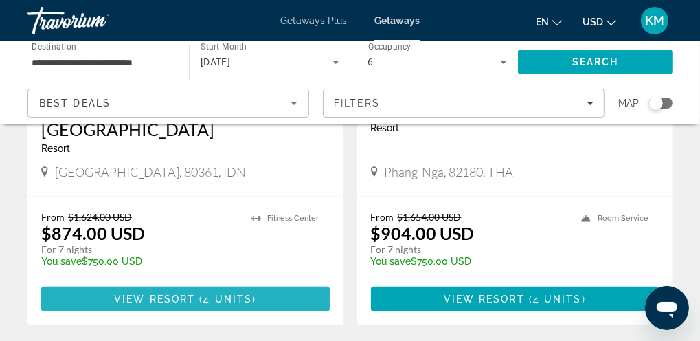
click at [196, 299] on span "Main content" at bounding box center [197, 298] width 4 height 11
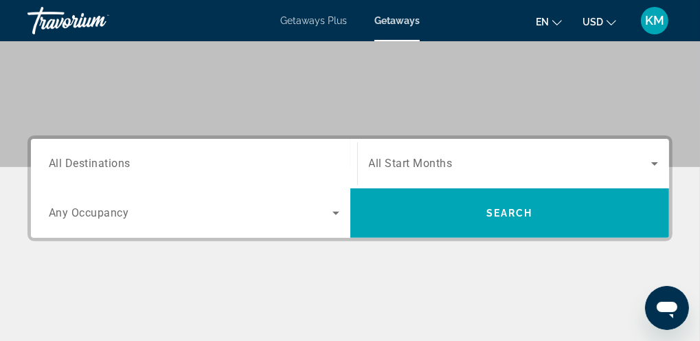
scroll to position [246, 0]
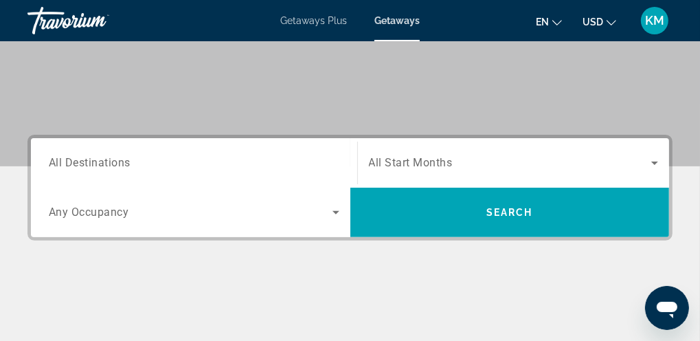
click at [123, 160] on span "All Destinations" at bounding box center [90, 162] width 82 height 13
click at [123, 160] on input "Destination All Destinations" at bounding box center [194, 163] width 290 height 16
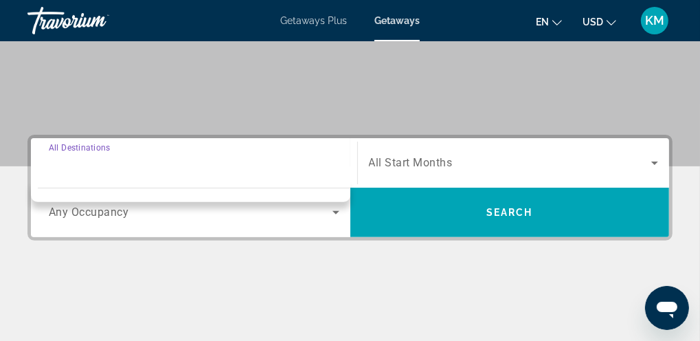
scroll to position [335, 0]
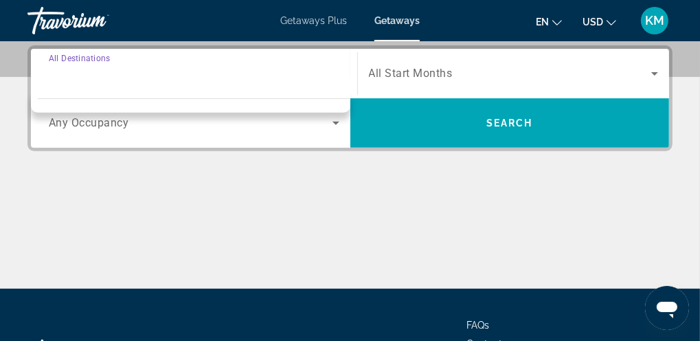
click at [268, 76] on input "Destination All Destinations" at bounding box center [194, 74] width 290 height 16
click at [98, 59] on div "Destination All Destinations" at bounding box center [194, 73] width 290 height 39
click at [98, 67] on span "All Destinations" at bounding box center [90, 73] width 82 height 13
click at [98, 66] on input "Destination All Destinations" at bounding box center [194, 74] width 290 height 16
click at [98, 59] on div "Destination All Destinations" at bounding box center [194, 73] width 290 height 39
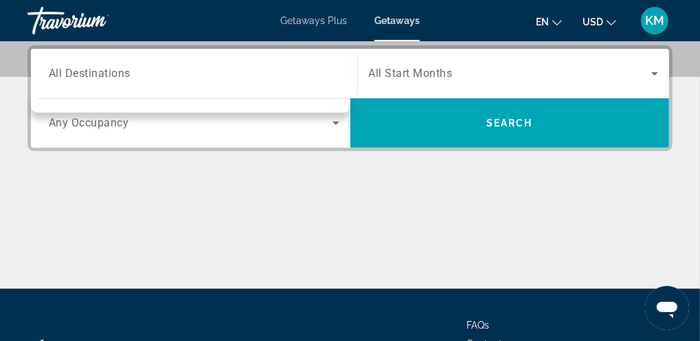
click at [98, 59] on div "Destination All Destinations" at bounding box center [194, 73] width 290 height 39
click at [88, 67] on span "All Destinations" at bounding box center [90, 73] width 82 height 13
click at [88, 66] on input "Destination All Destinations" at bounding box center [194, 74] width 290 height 16
drag, startPoint x: 88, startPoint y: 54, endPoint x: 88, endPoint y: 61, distance: 7.6
click at [88, 61] on div "Destination All Destinations" at bounding box center [194, 73] width 290 height 39
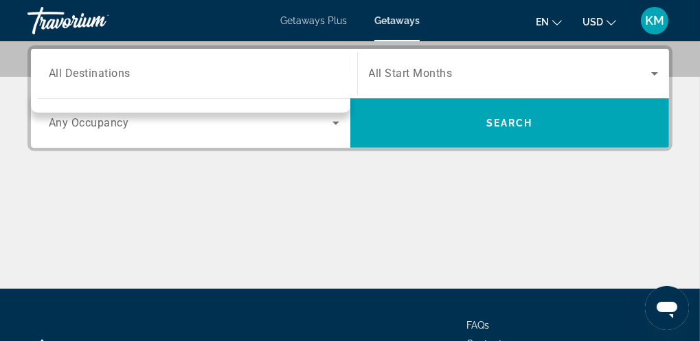
click at [88, 61] on div "Destination All Destinations" at bounding box center [194, 73] width 290 height 39
click at [341, 102] on div "Destination options" at bounding box center [194, 102] width 312 height 7
click at [153, 242] on div "Main content" at bounding box center [349, 236] width 645 height 103
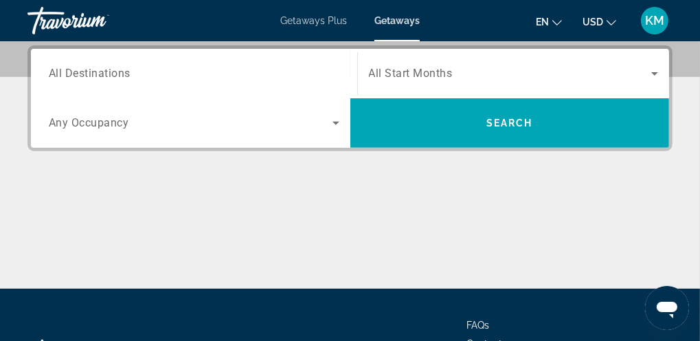
click at [60, 73] on span "All Destinations" at bounding box center [90, 73] width 82 height 13
click at [60, 73] on input "Destination All Destinations" at bounding box center [194, 74] width 290 height 16
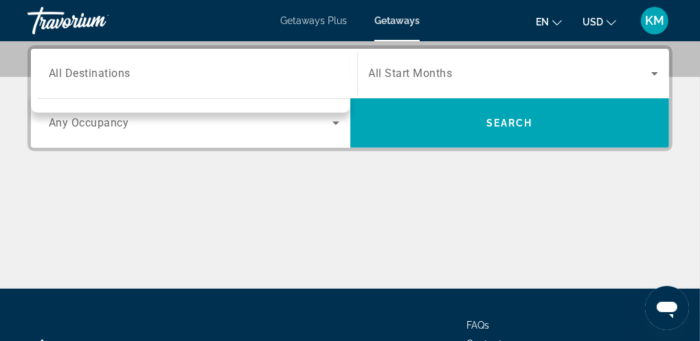
click at [87, 121] on span "Any Occupancy" at bounding box center [89, 123] width 80 height 13
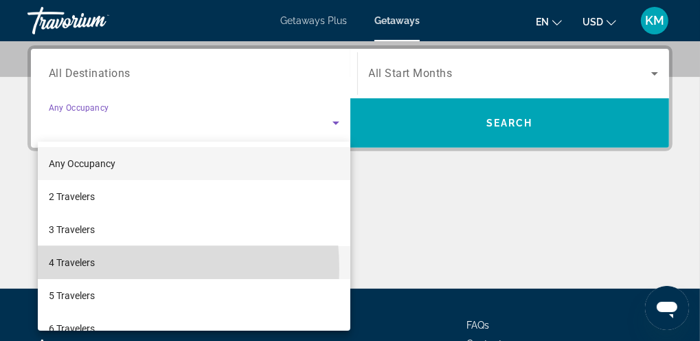
click at [79, 268] on span "4 Travelers" at bounding box center [72, 262] width 46 height 16
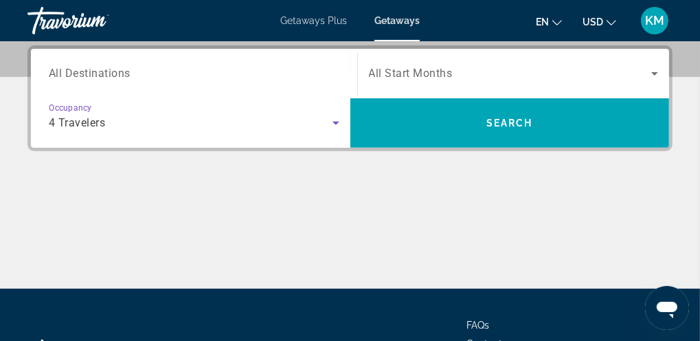
click at [654, 76] on icon "Search widget" at bounding box center [654, 73] width 16 height 16
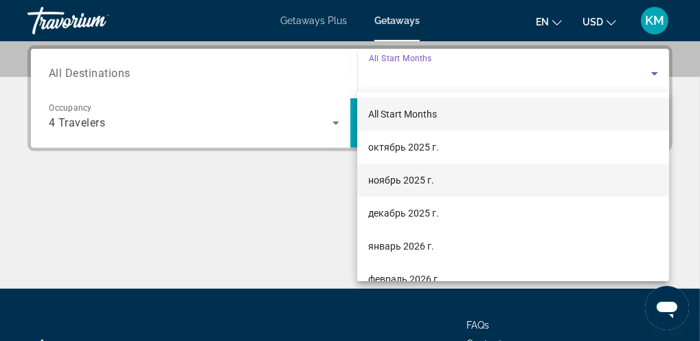
click at [380, 182] on span "ноябрь 2025 г." at bounding box center [401, 180] width 66 height 16
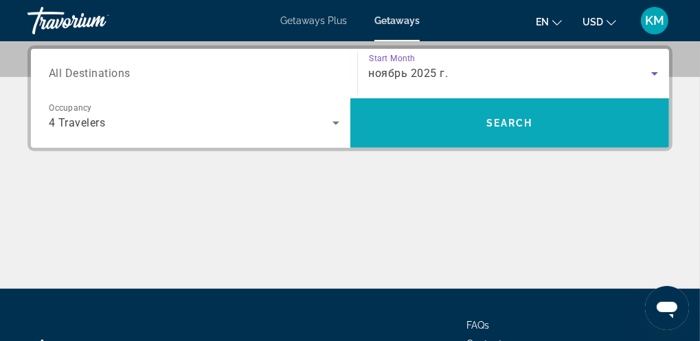
click at [505, 124] on span "Search" at bounding box center [509, 122] width 47 height 11
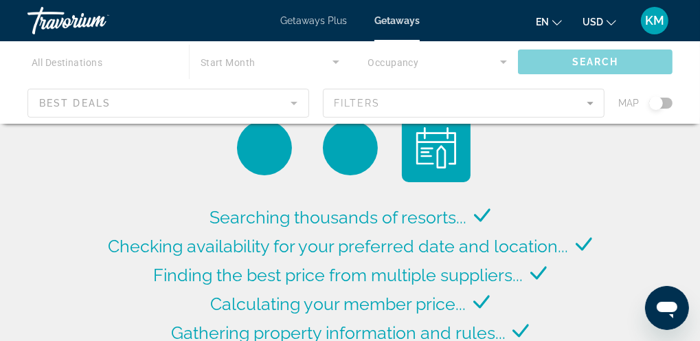
click at [148, 106] on div "Main content" at bounding box center [350, 82] width 700 height 82
click at [295, 104] on div "Main content" at bounding box center [350, 82] width 700 height 82
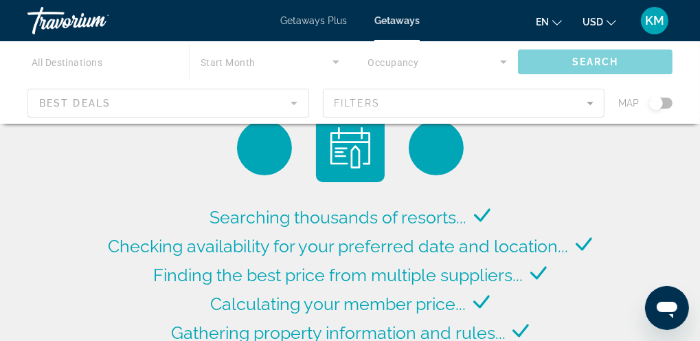
click at [498, 107] on div "Main content" at bounding box center [350, 82] width 700 height 82
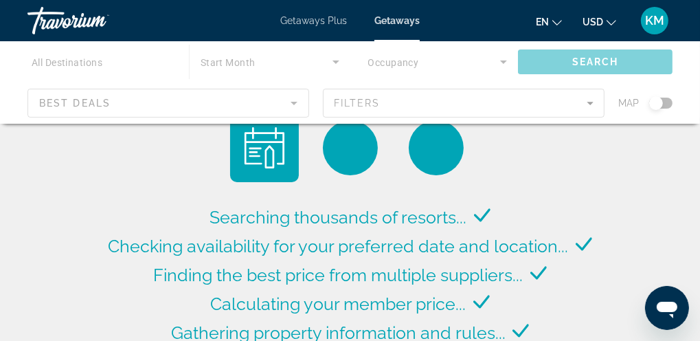
click at [245, 60] on div "Main content" at bounding box center [350, 82] width 700 height 82
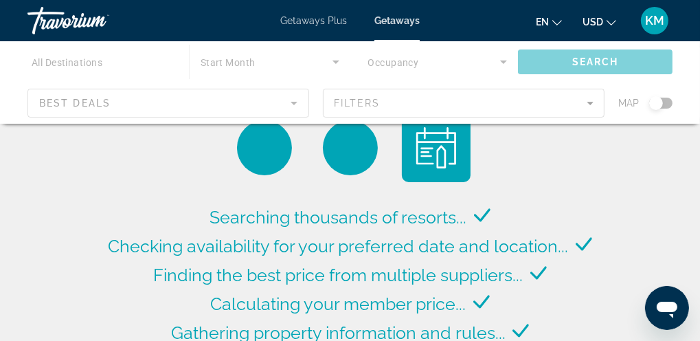
click at [245, 60] on div "Main content" at bounding box center [350, 82] width 700 height 82
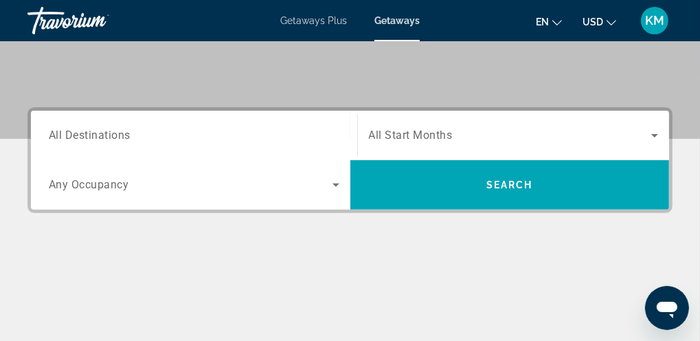
scroll to position [274, 0]
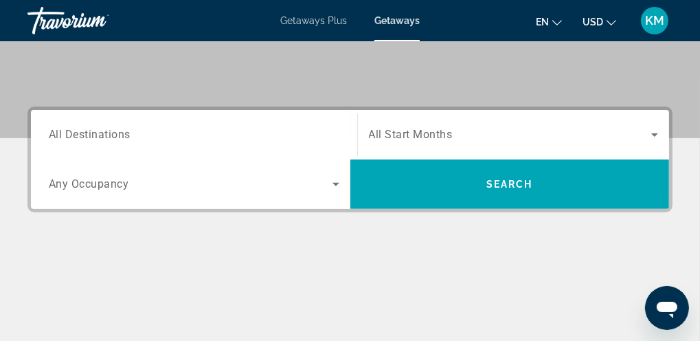
click at [118, 137] on span "All Destinations" at bounding box center [90, 134] width 82 height 13
click at [118, 137] on input "Destination All Destinations" at bounding box center [194, 135] width 290 height 16
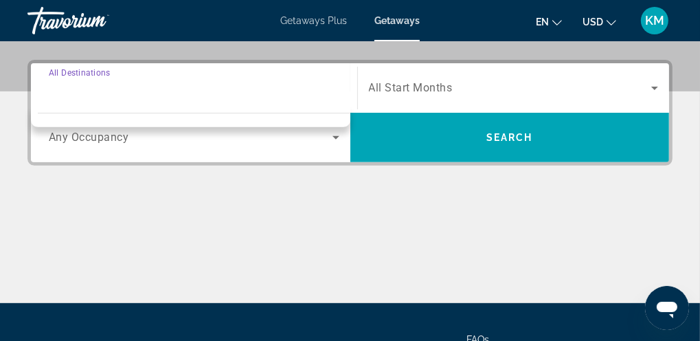
scroll to position [335, 0]
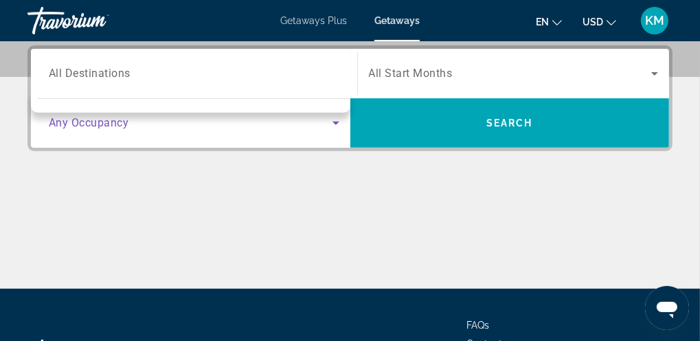
click at [334, 119] on icon "Search widget" at bounding box center [336, 123] width 16 height 16
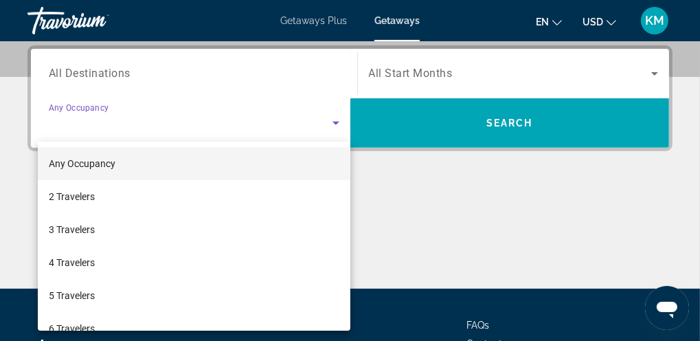
click at [105, 74] on div at bounding box center [350, 170] width 700 height 341
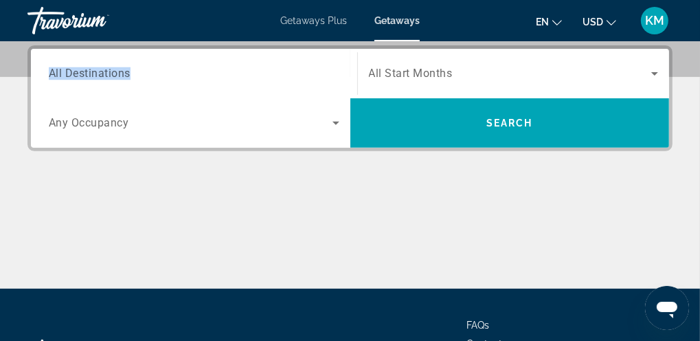
click at [105, 74] on span "All Destinations" at bounding box center [90, 73] width 82 height 13
click at [105, 74] on input "Destination All Destinations" at bounding box center [194, 74] width 290 height 16
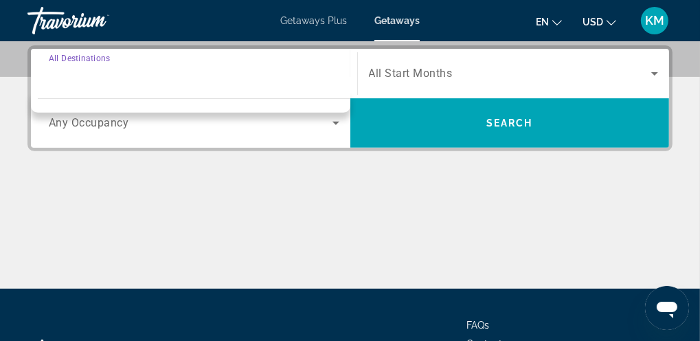
click at [105, 74] on input "Destination All Destinations" at bounding box center [194, 74] width 290 height 16
click at [113, 59] on div "Search widget" at bounding box center [194, 73] width 290 height 39
click at [338, 103] on div "Destination options" at bounding box center [194, 102] width 312 height 7
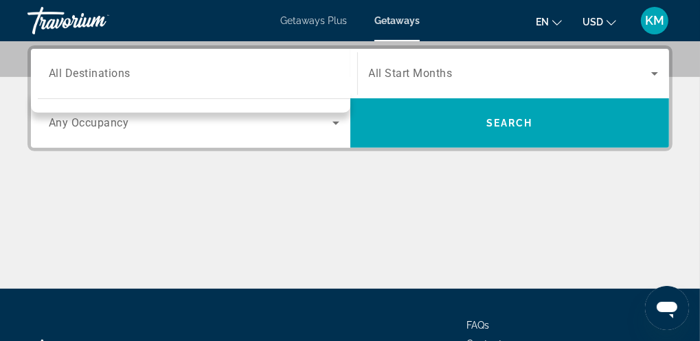
click at [338, 103] on div "Destination options" at bounding box center [194, 102] width 312 height 7
click at [132, 74] on input "Destination All Destinations" at bounding box center [194, 74] width 290 height 16
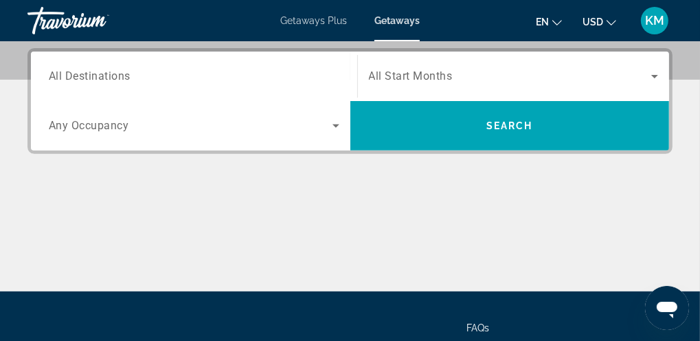
scroll to position [338, 0]
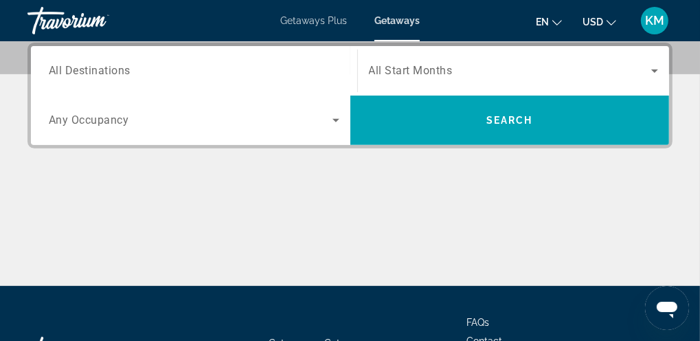
click at [131, 67] on input "Destination All Destinations" at bounding box center [194, 71] width 290 height 16
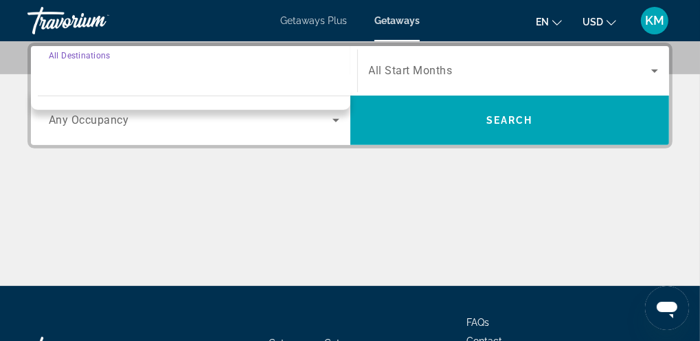
scroll to position [335, 0]
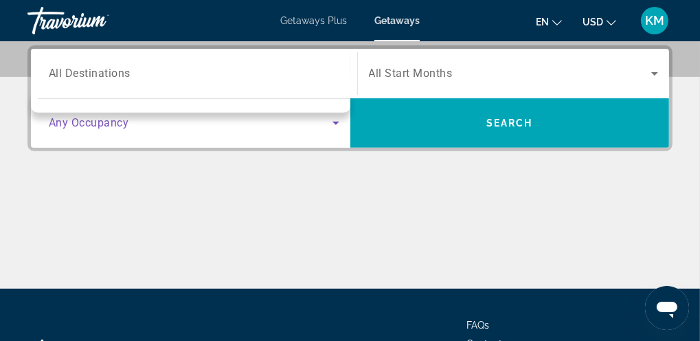
click at [336, 122] on icon "Search widget" at bounding box center [335, 123] width 7 height 3
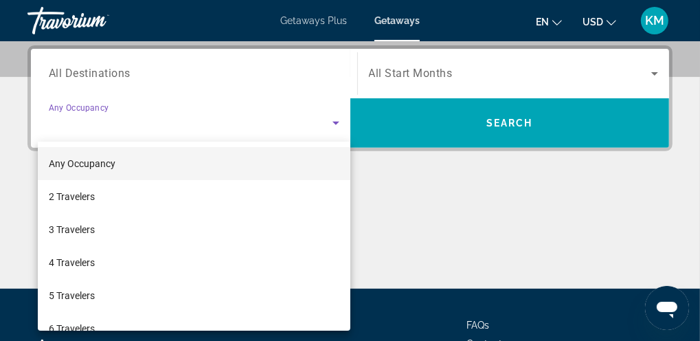
click at [652, 71] on div at bounding box center [350, 170] width 700 height 341
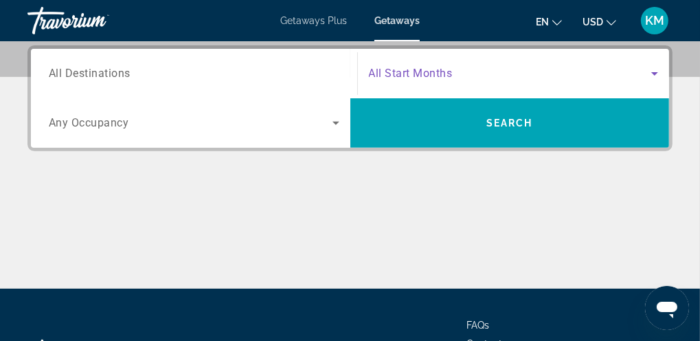
click at [655, 74] on icon "Search widget" at bounding box center [654, 73] width 7 height 3
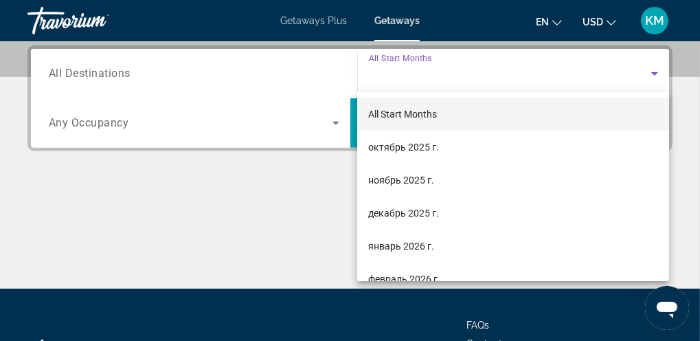
click at [684, 141] on div at bounding box center [350, 170] width 700 height 341
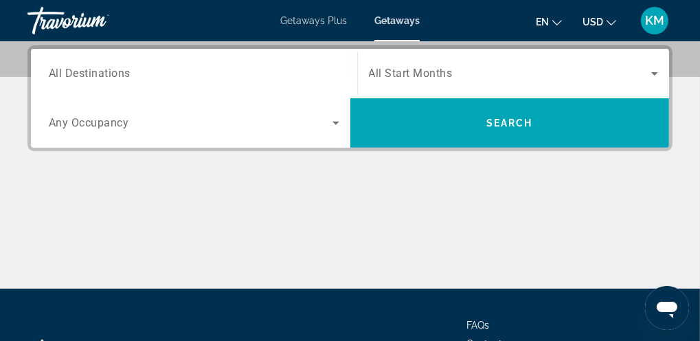
click at [310, 20] on span "Getaways Plus" at bounding box center [313, 20] width 67 height 11
